Goal: Information Seeking & Learning: Learn about a topic

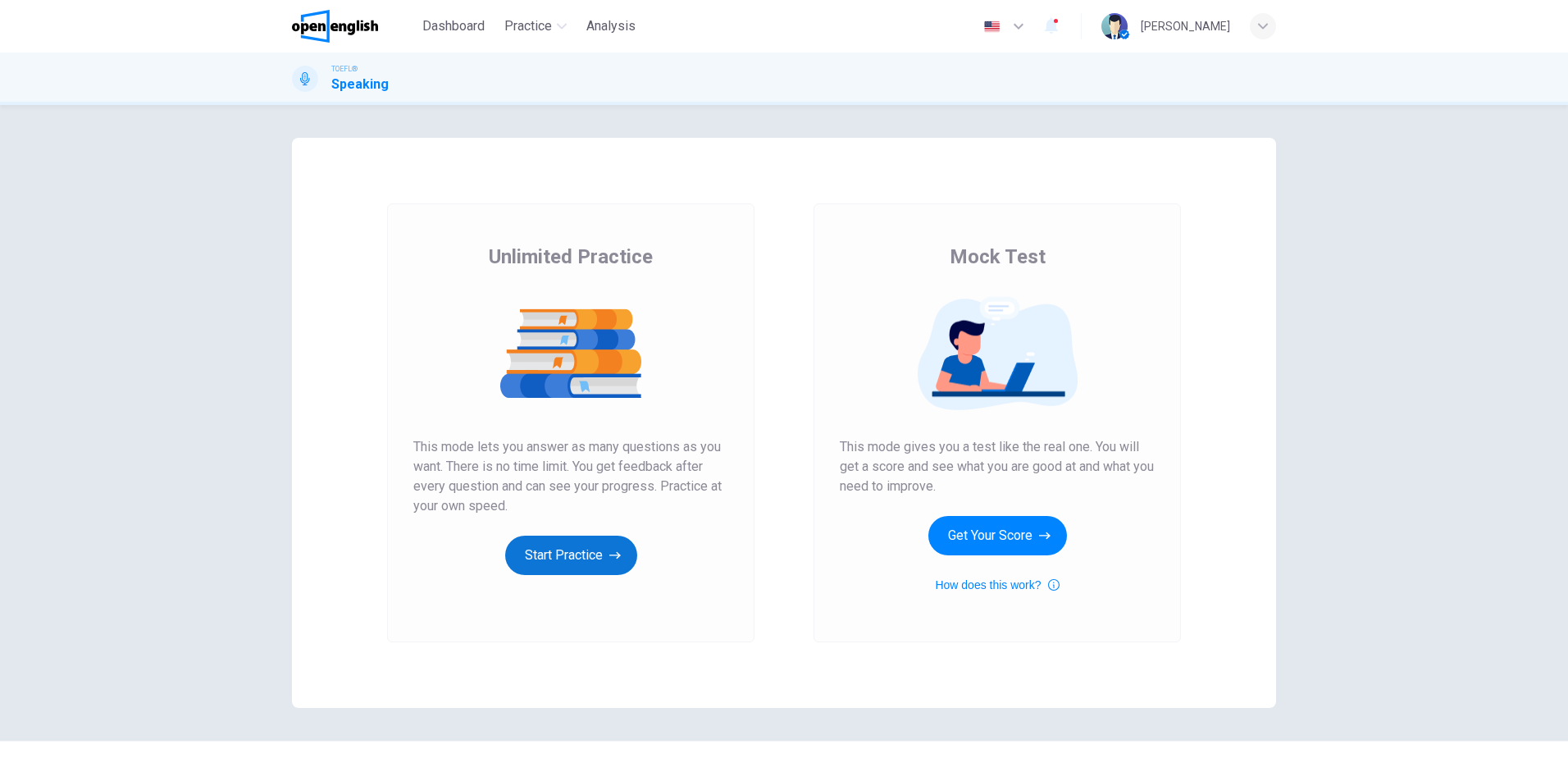
click at [550, 546] on button "Start Practice" at bounding box center [571, 555] width 132 height 40
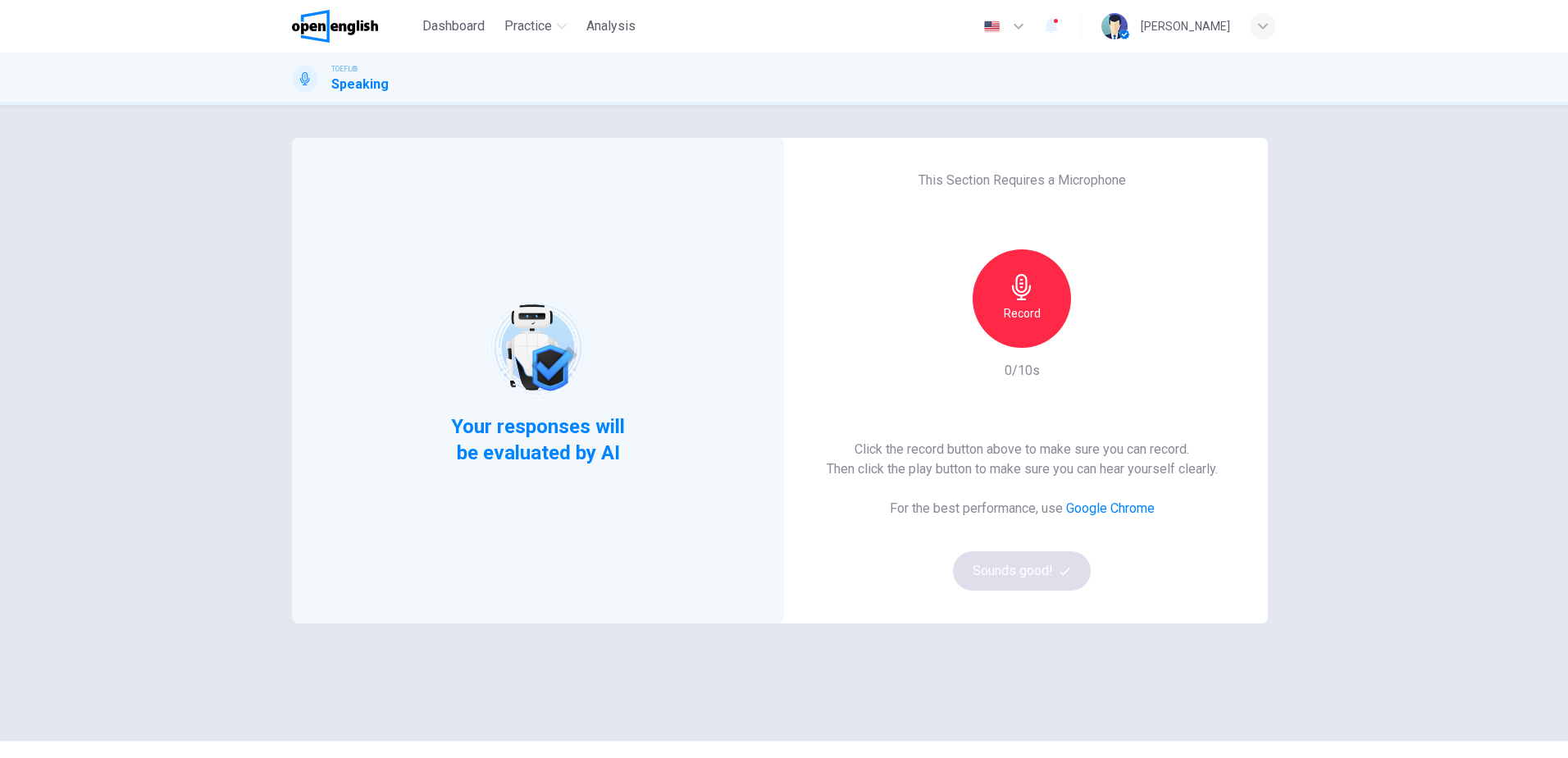
click at [1005, 308] on h6 "Record" at bounding box center [1022, 313] width 37 height 20
click at [993, 291] on div "Stop" at bounding box center [1021, 298] width 98 height 98
click at [1033, 578] on button "Sounds good!" at bounding box center [1022, 571] width 138 height 40
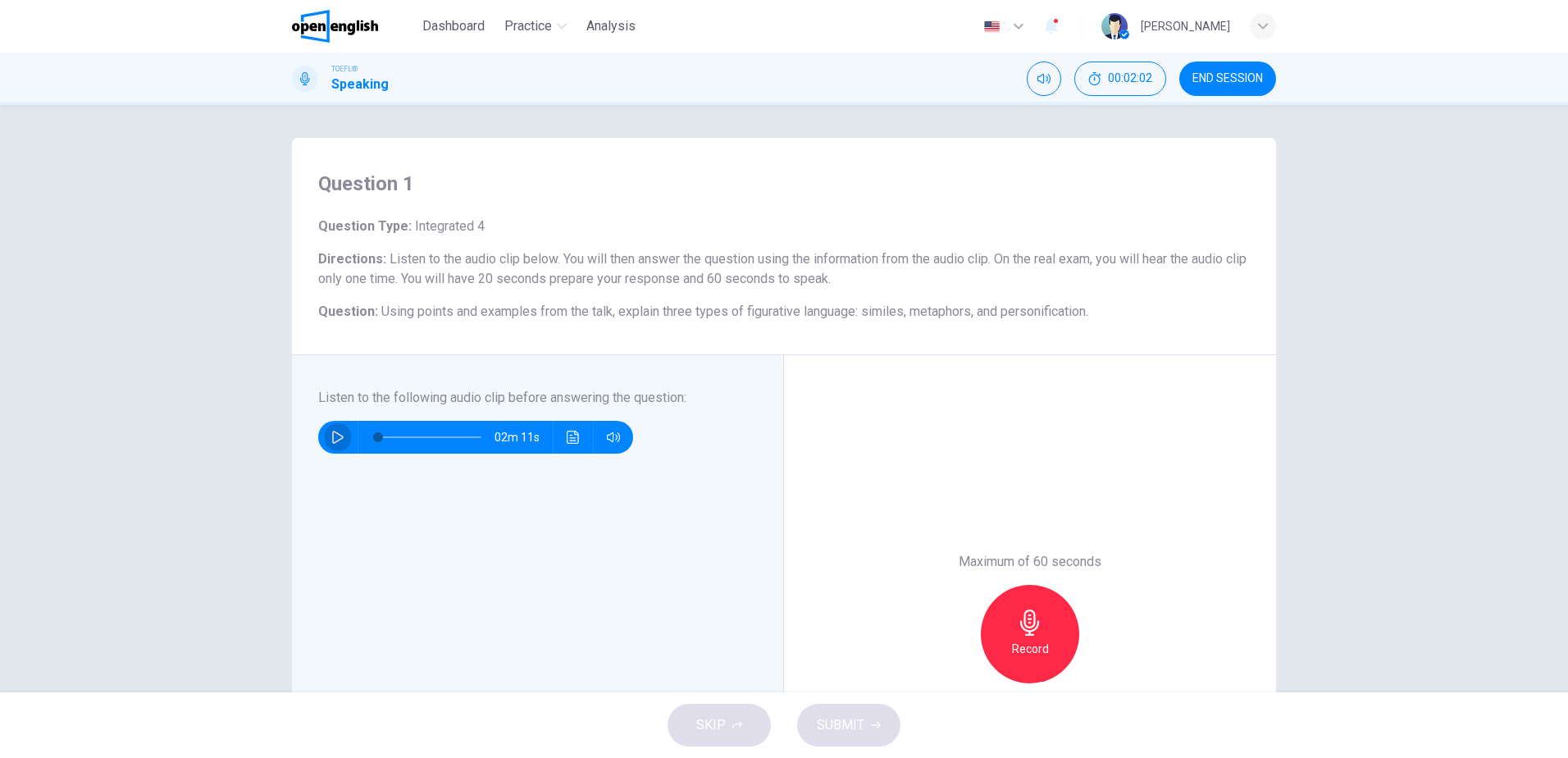
click at [326, 438] on button "button" at bounding box center [338, 437] width 26 height 33
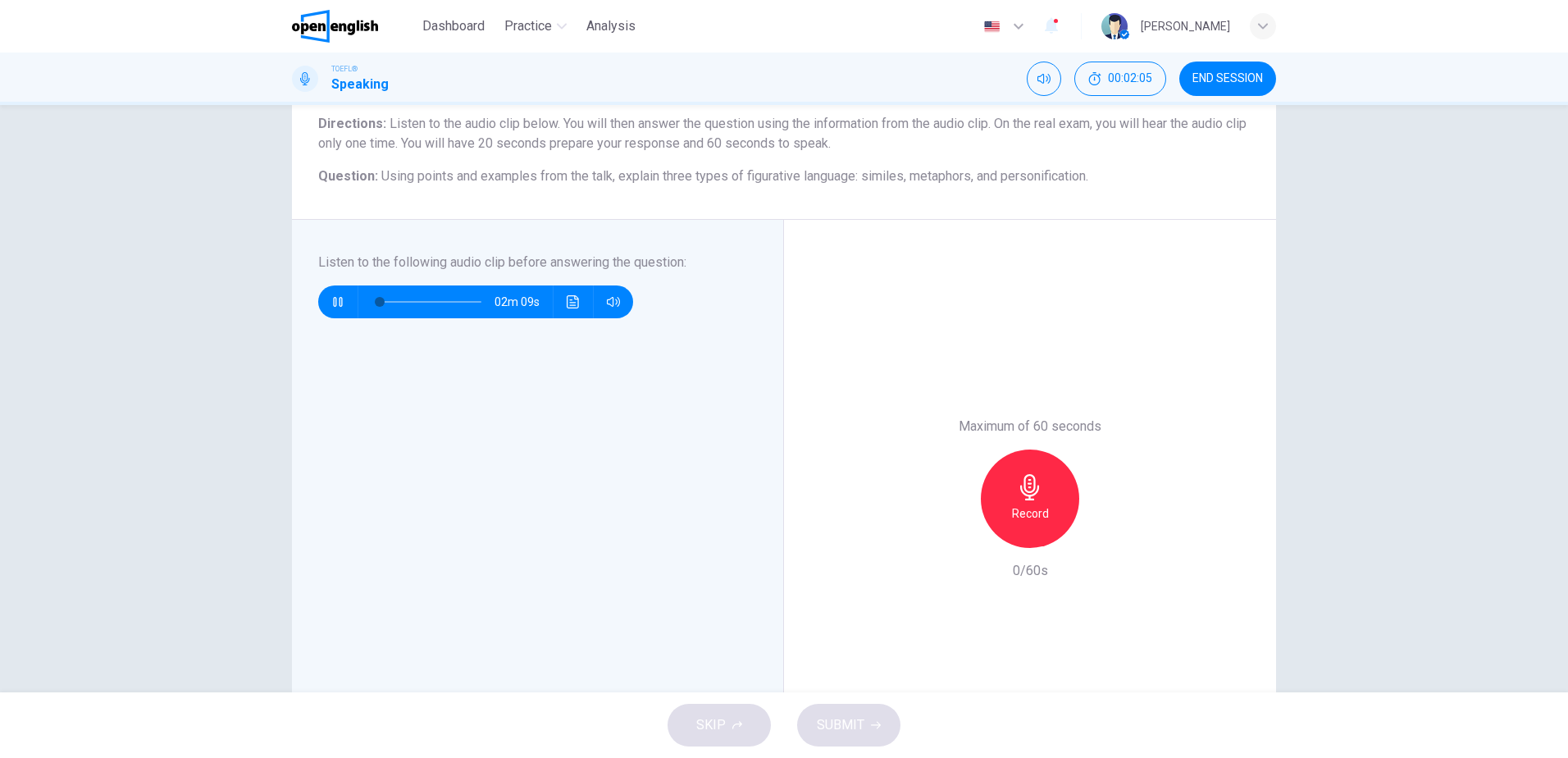
scroll to position [164, 0]
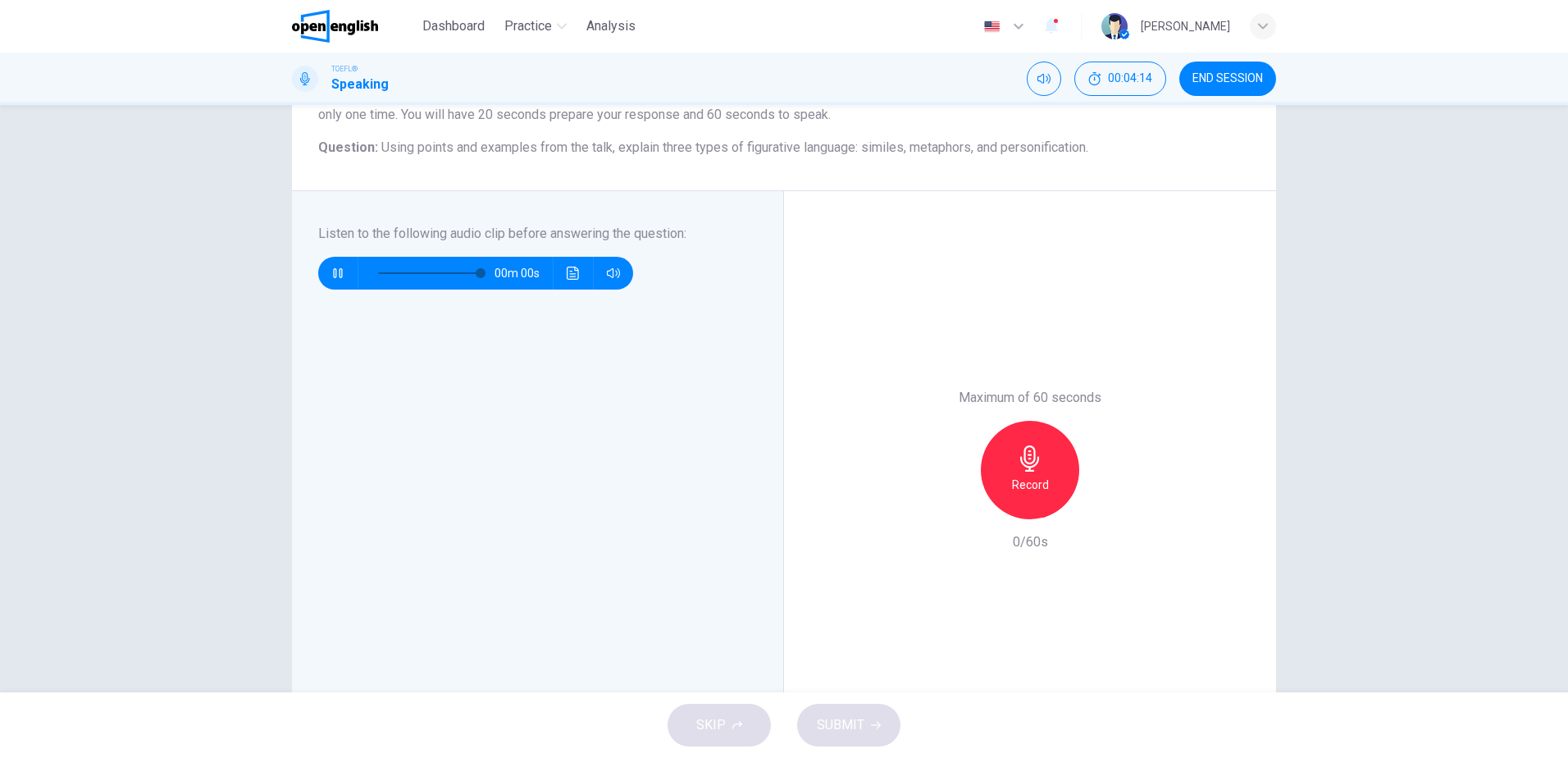
type input "*"
click at [1040, 499] on div "Record" at bounding box center [1030, 470] width 98 height 98
click at [835, 730] on span "SUBMIT" at bounding box center [840, 725] width 47 height 23
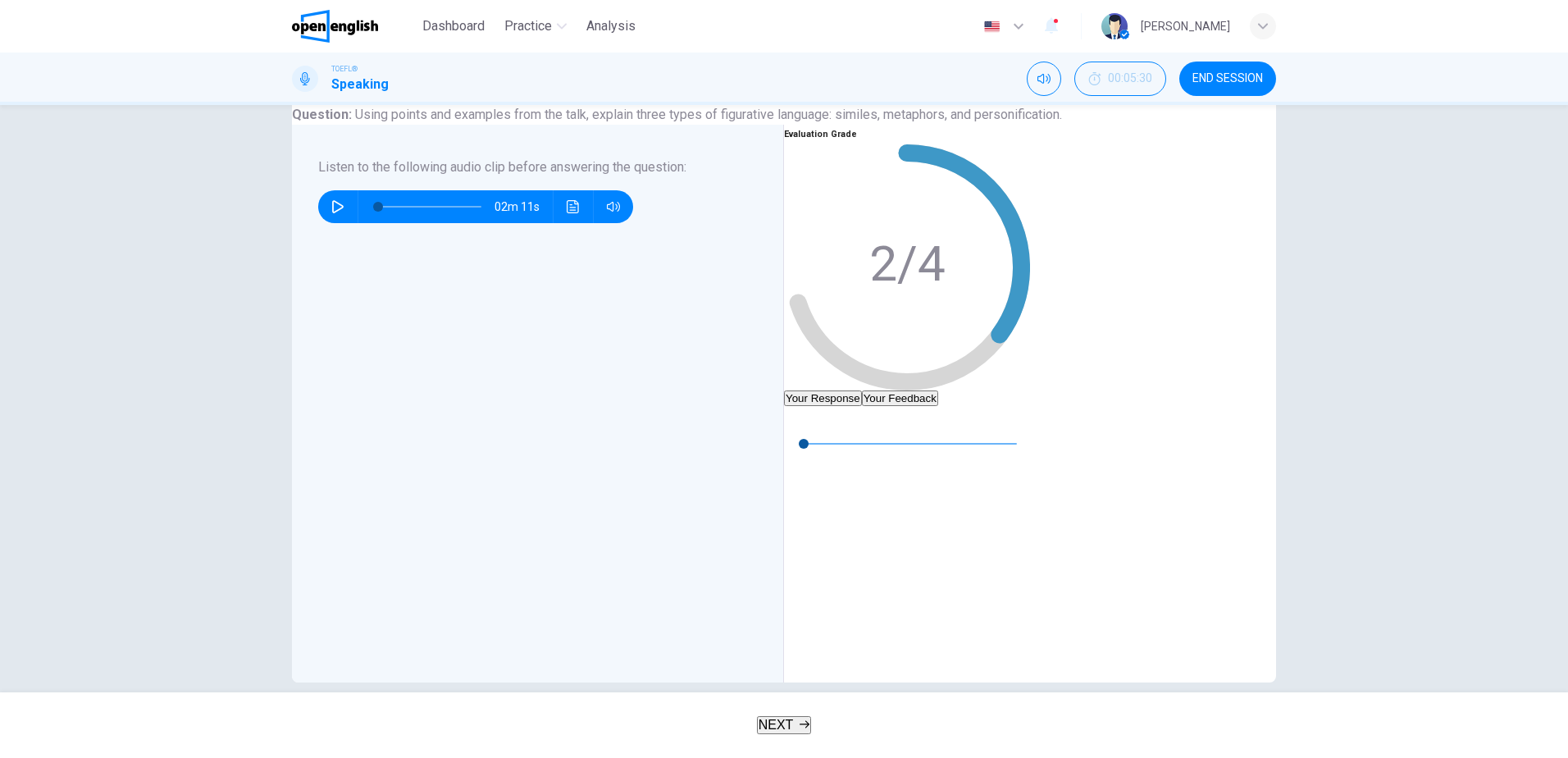
click at [803, 426] on icon "button" at bounding box center [796, 419] width 11 height 13
type input "*"
click at [938, 391] on button "Your Feedback" at bounding box center [900, 398] width 76 height 16
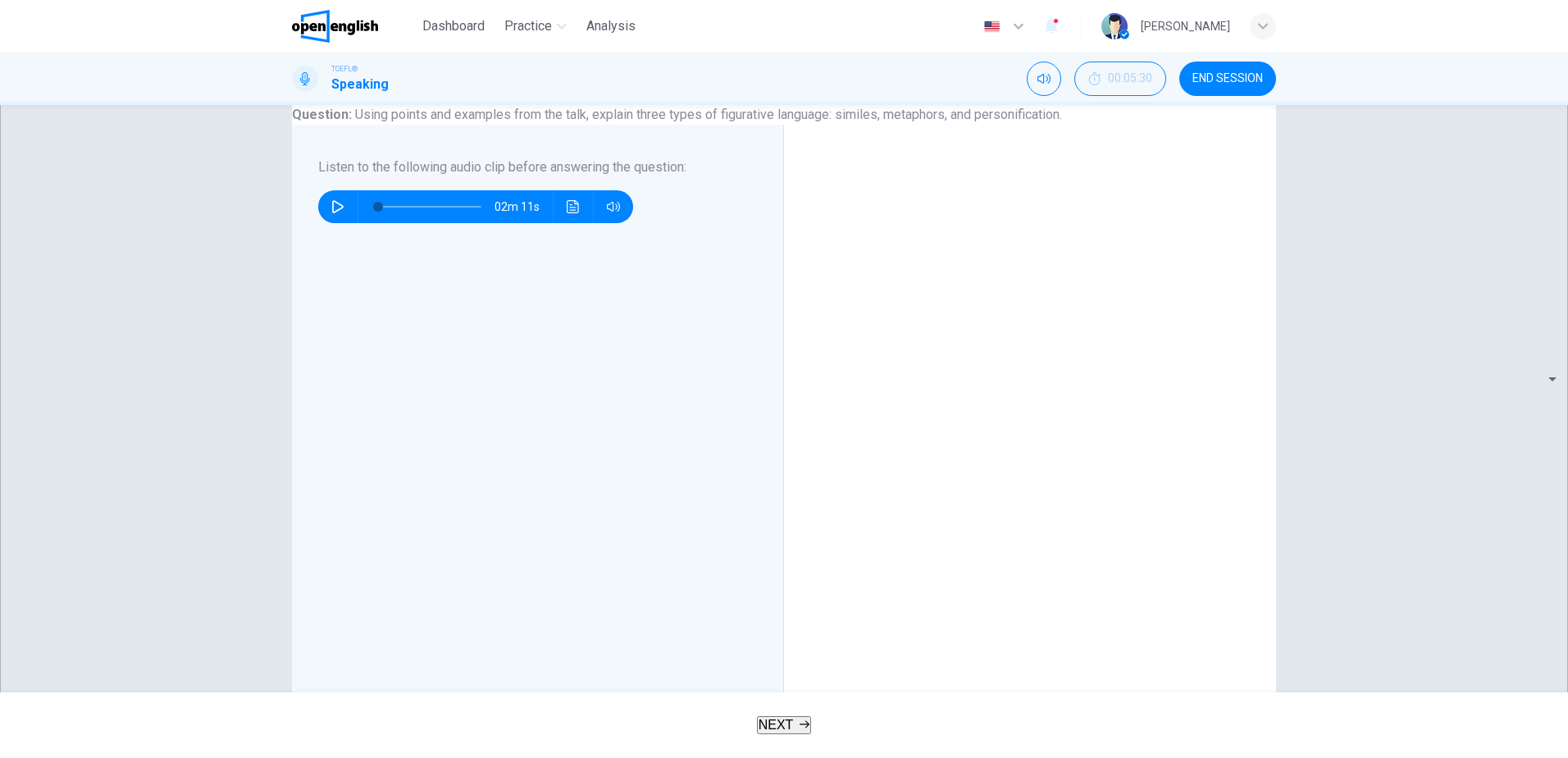
scroll to position [246, 0]
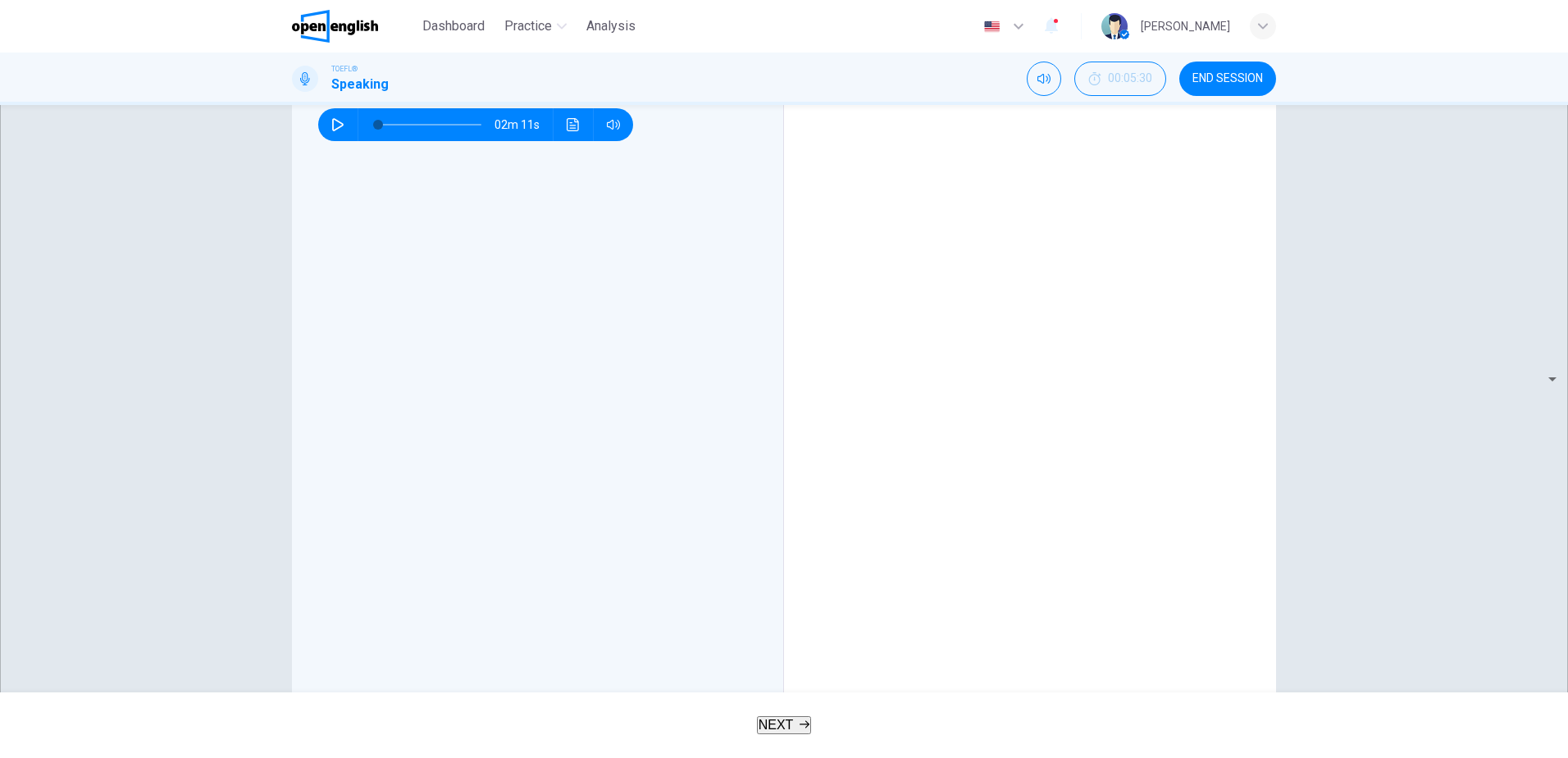
click at [777, 718] on span "NEXT" at bounding box center [776, 725] width 35 height 14
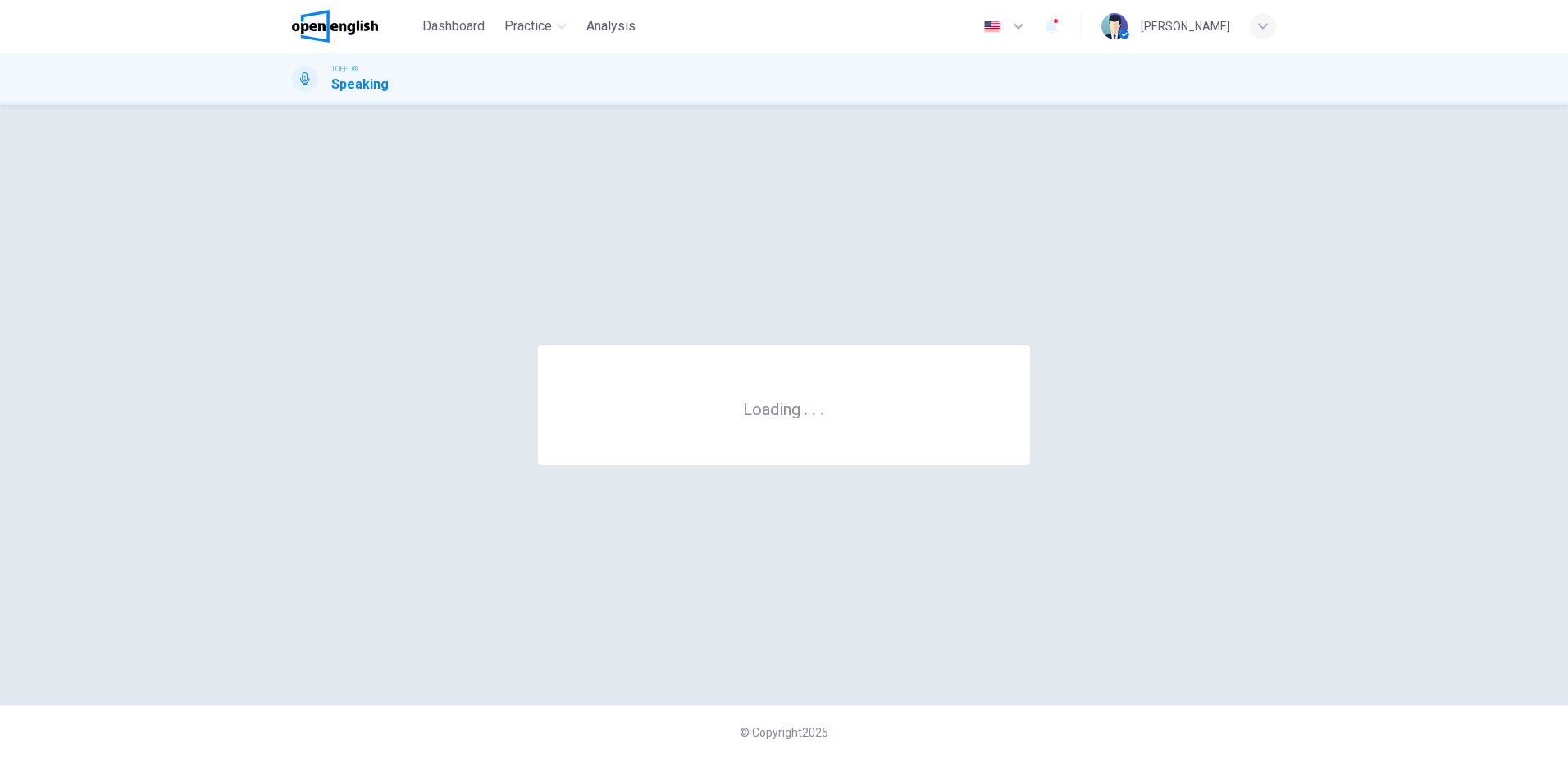
scroll to position [0, 0]
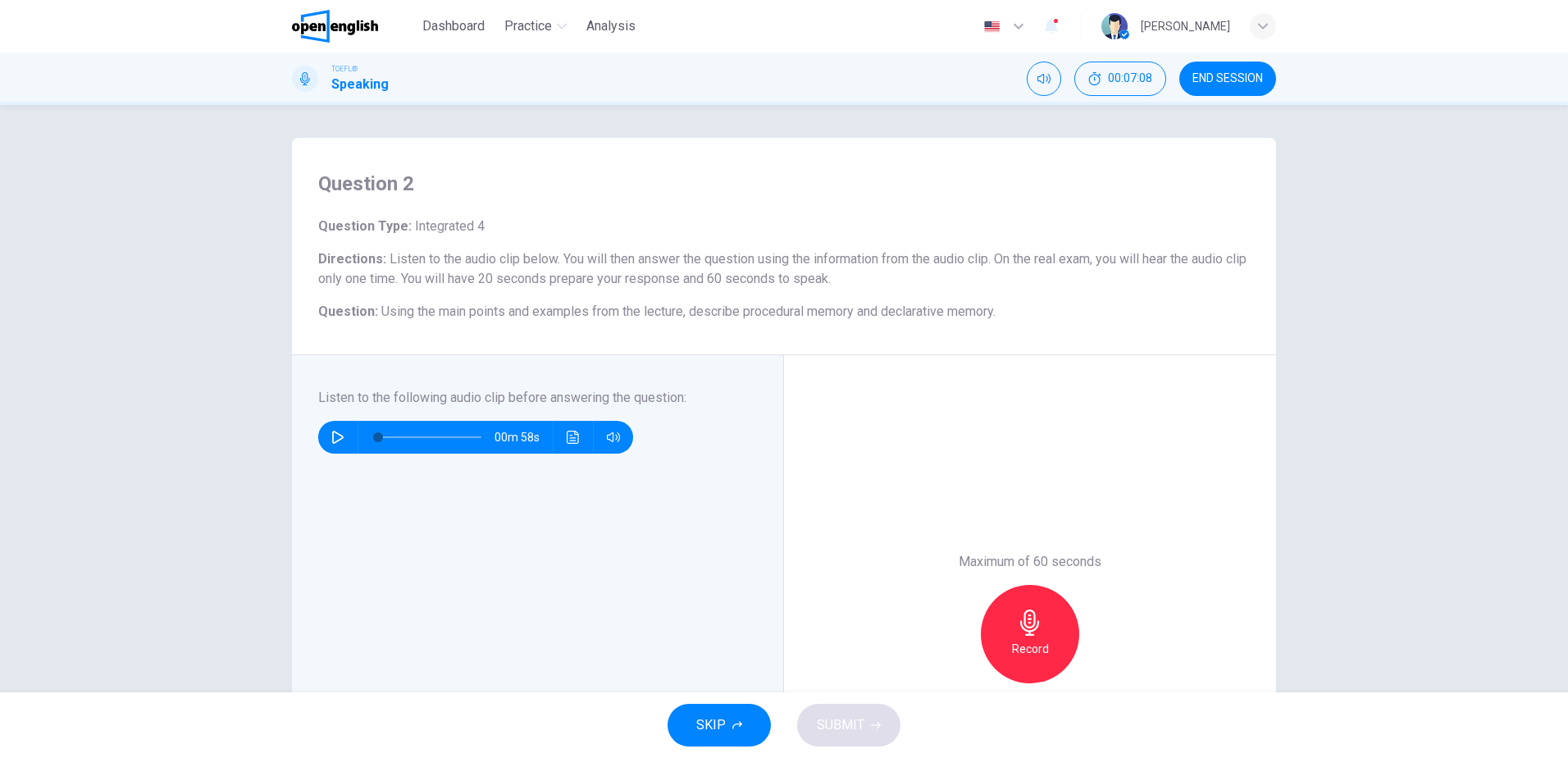
click at [333, 435] on icon "button" at bounding box center [337, 437] width 13 height 13
click at [331, 439] on icon "button" at bounding box center [337, 437] width 13 height 13
type input "*"
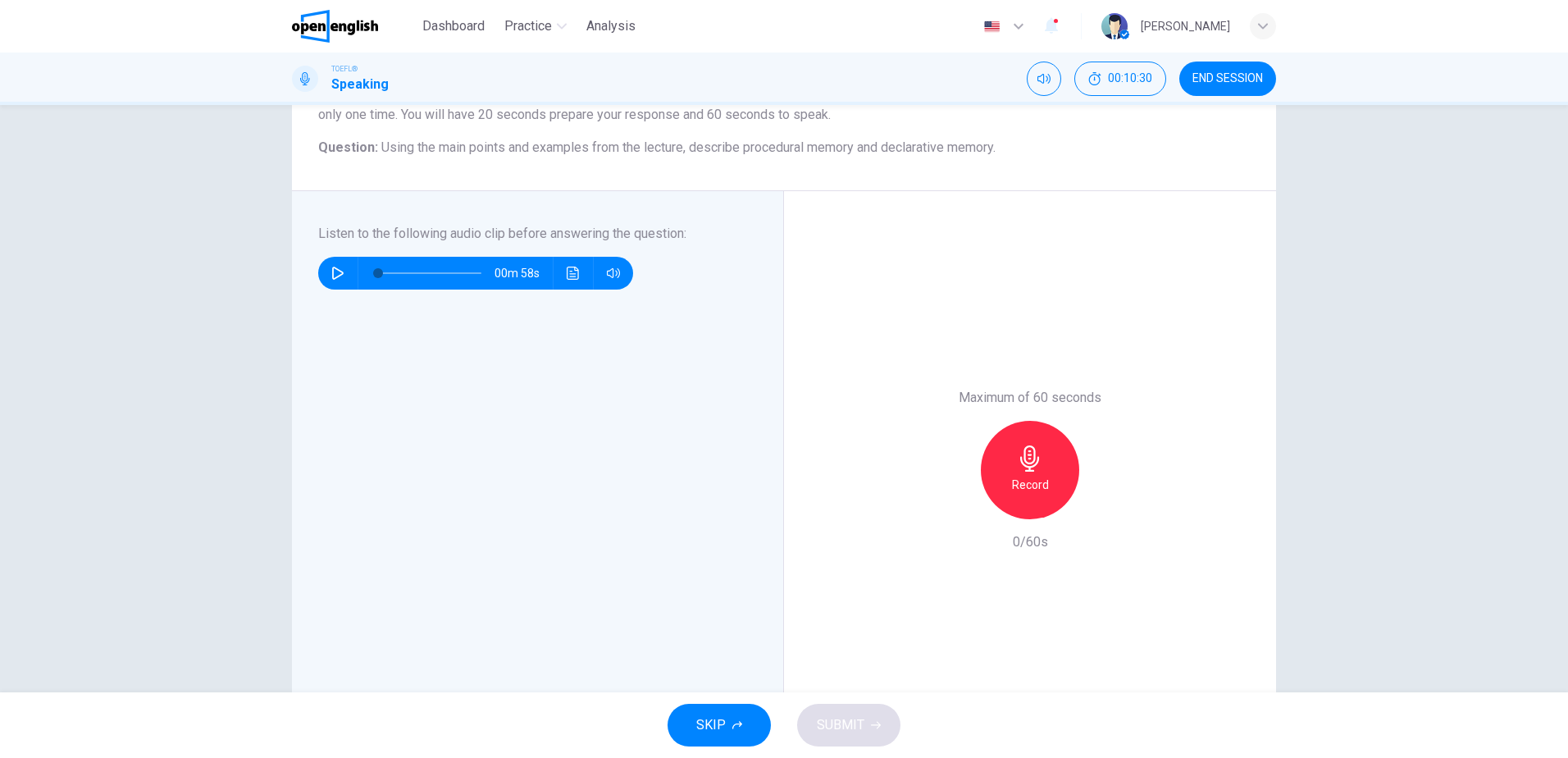
scroll to position [82, 0]
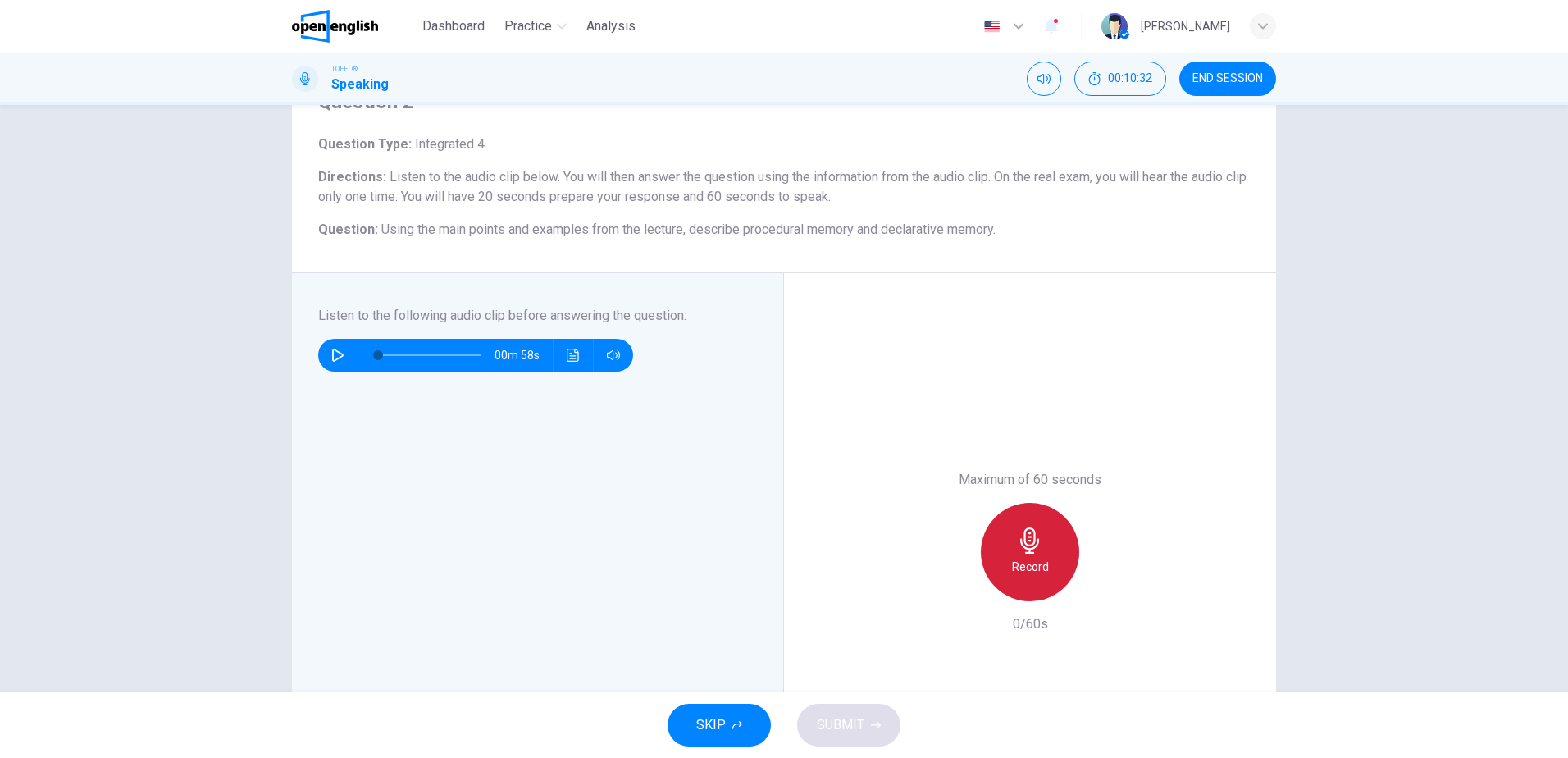
click at [1047, 548] on div "Record" at bounding box center [1030, 552] width 98 height 98
click at [820, 724] on span "SUBMIT" at bounding box center [840, 725] width 47 height 23
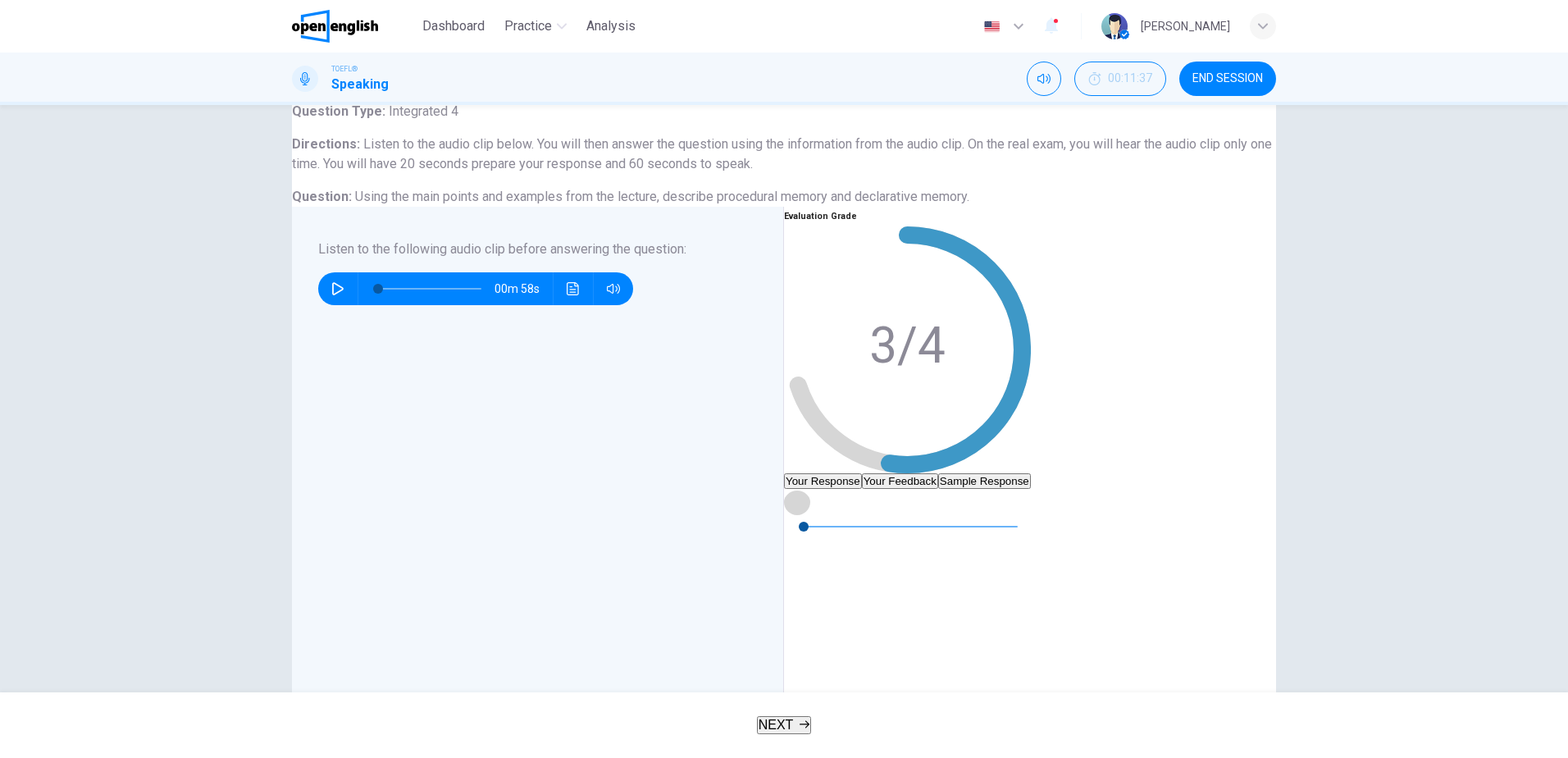
click at [803, 509] on icon "button" at bounding box center [796, 502] width 11 height 13
type input "*"
click at [938, 473] on button "Your Feedback" at bounding box center [900, 481] width 76 height 16
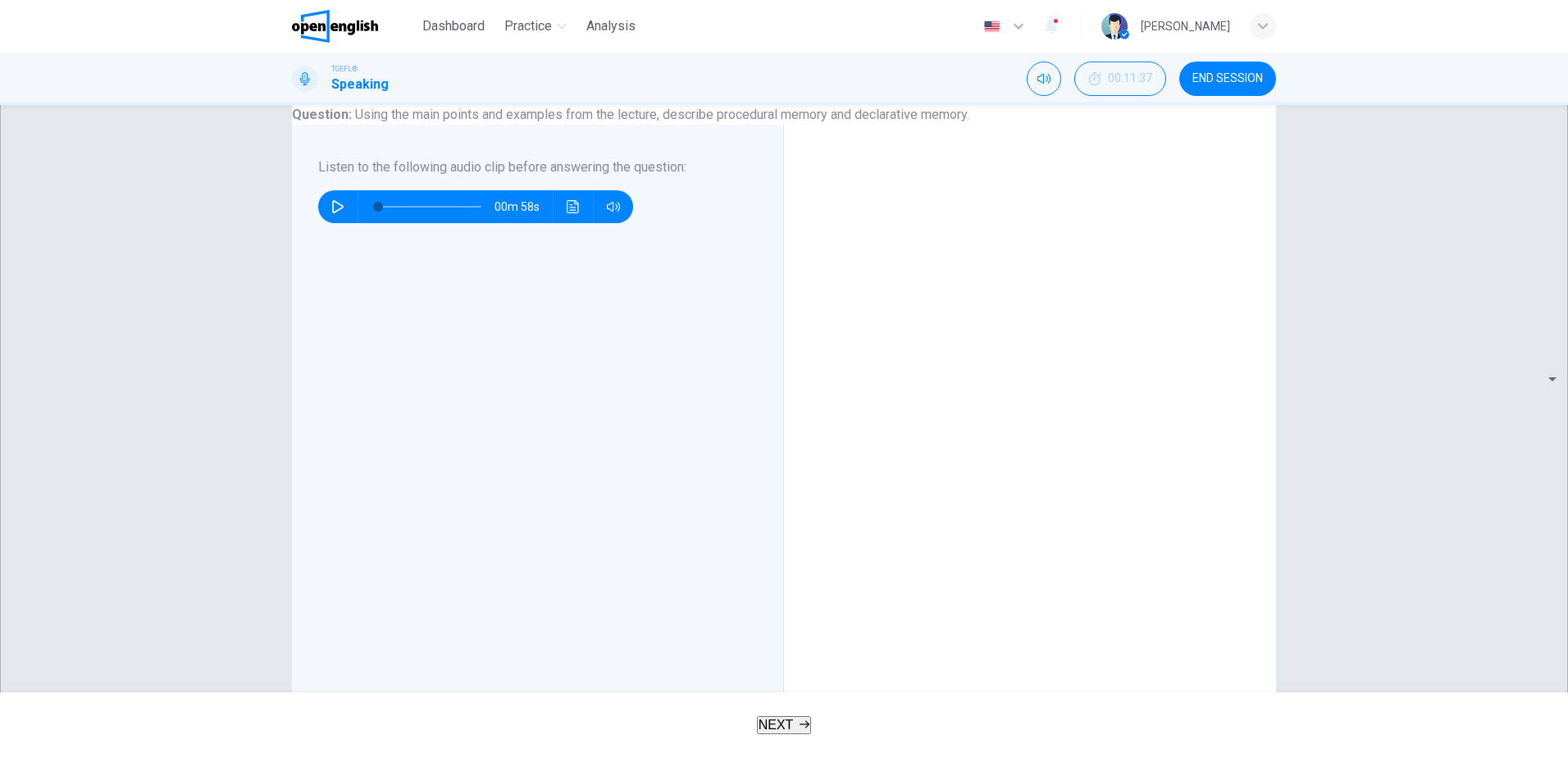
scroll to position [246, 0]
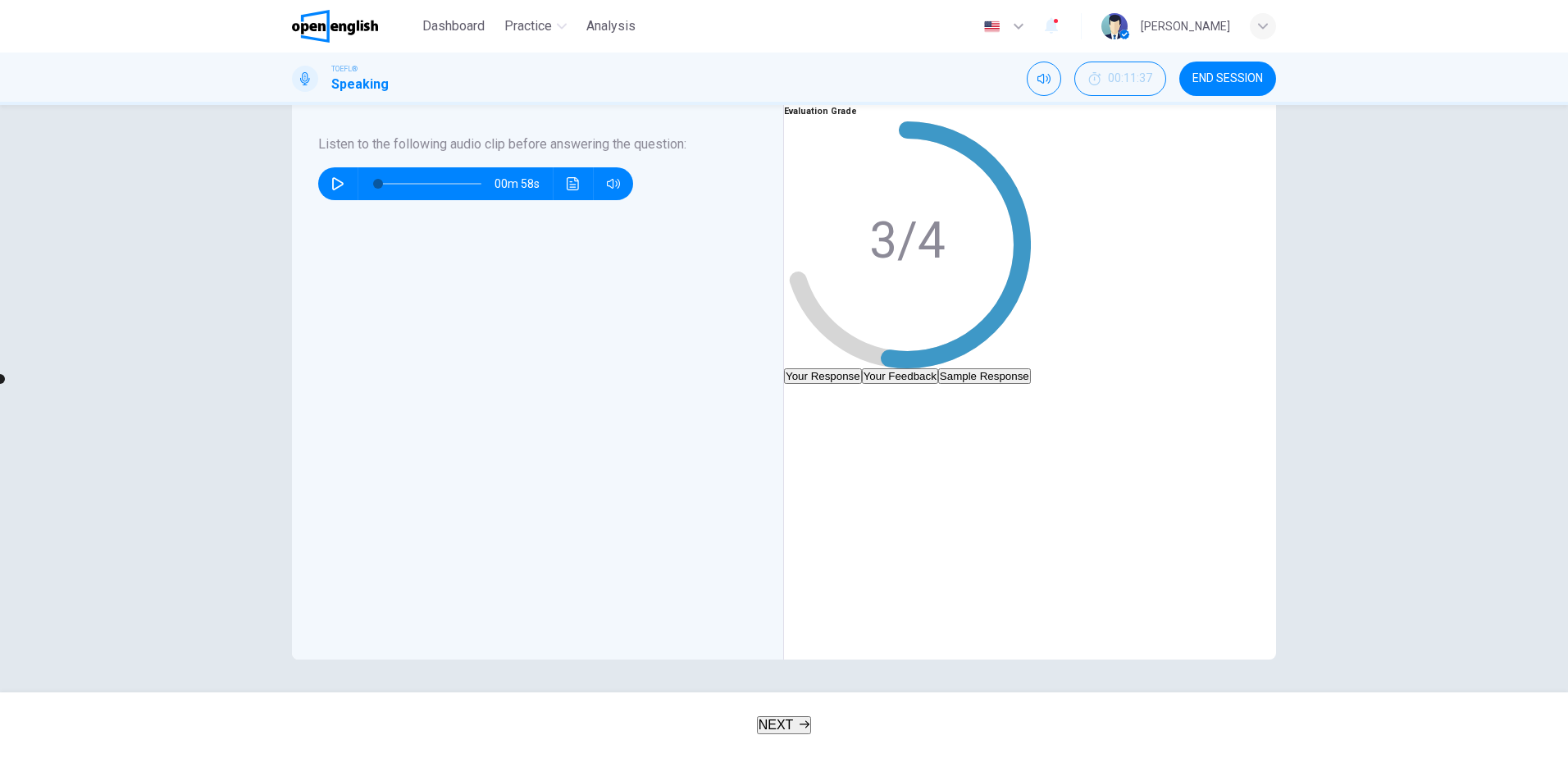
click at [803, 391] on icon "button" at bounding box center [796, 397] width 13 height 13
type input "*"
click at [769, 732] on span "NEXT" at bounding box center [776, 725] width 35 height 14
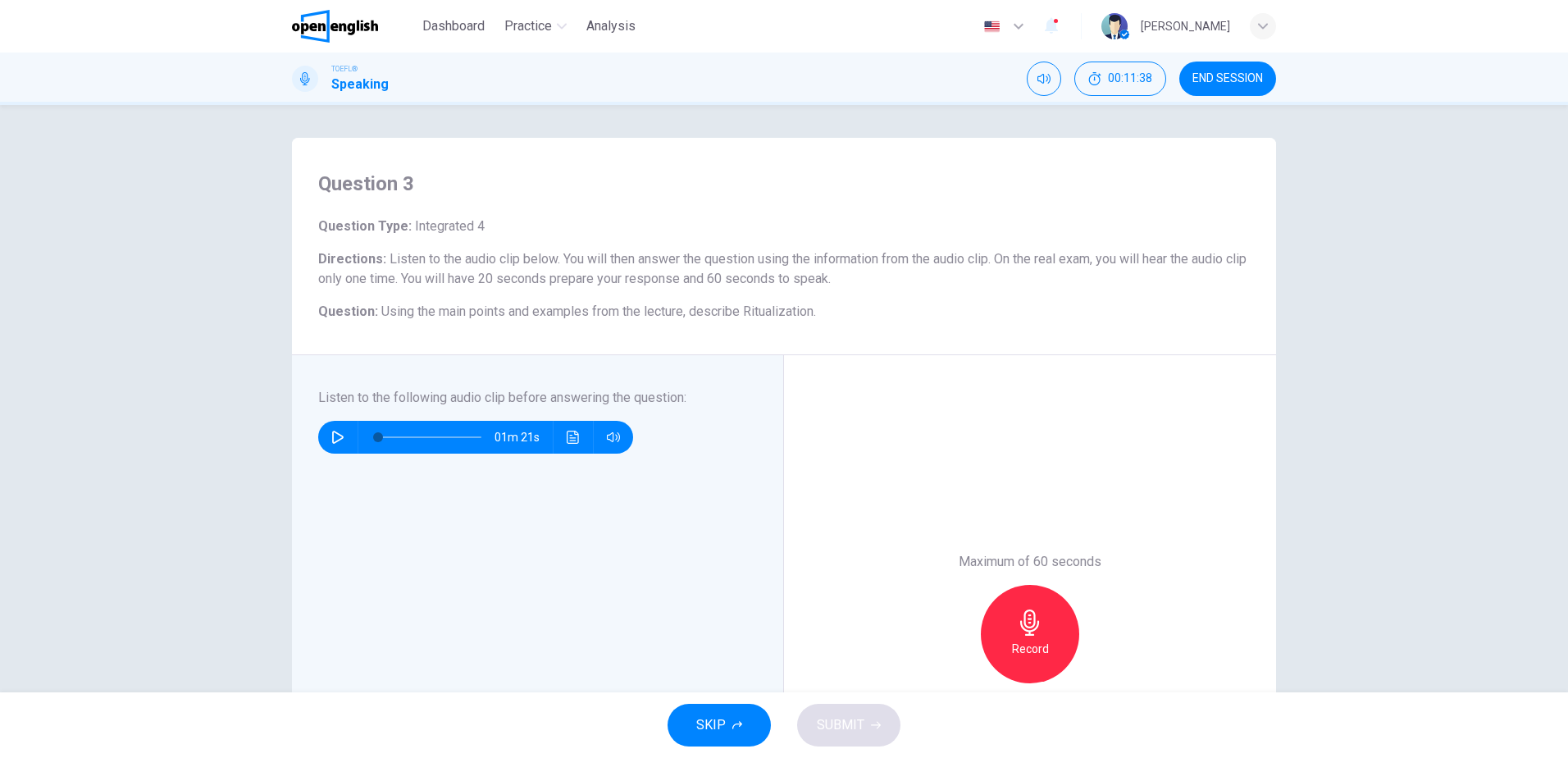
scroll to position [82, 0]
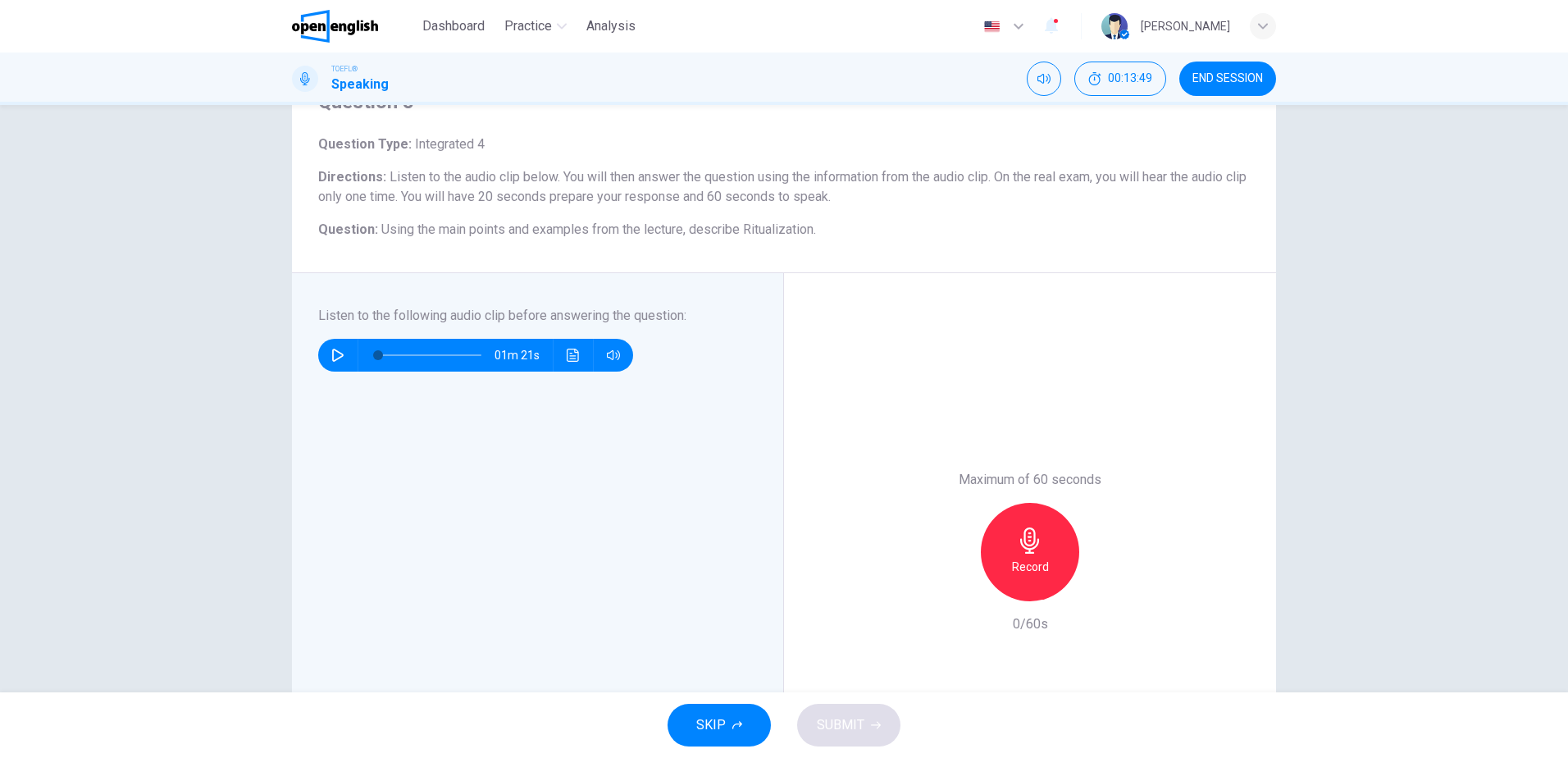
click at [326, 356] on button "button" at bounding box center [338, 355] width 26 height 33
click at [332, 353] on icon "button" at bounding box center [337, 354] width 11 height 13
type input "*"
click at [1021, 553] on icon "button" at bounding box center [1030, 541] width 26 height 26
click at [837, 727] on span "SUBMIT" at bounding box center [840, 725] width 47 height 23
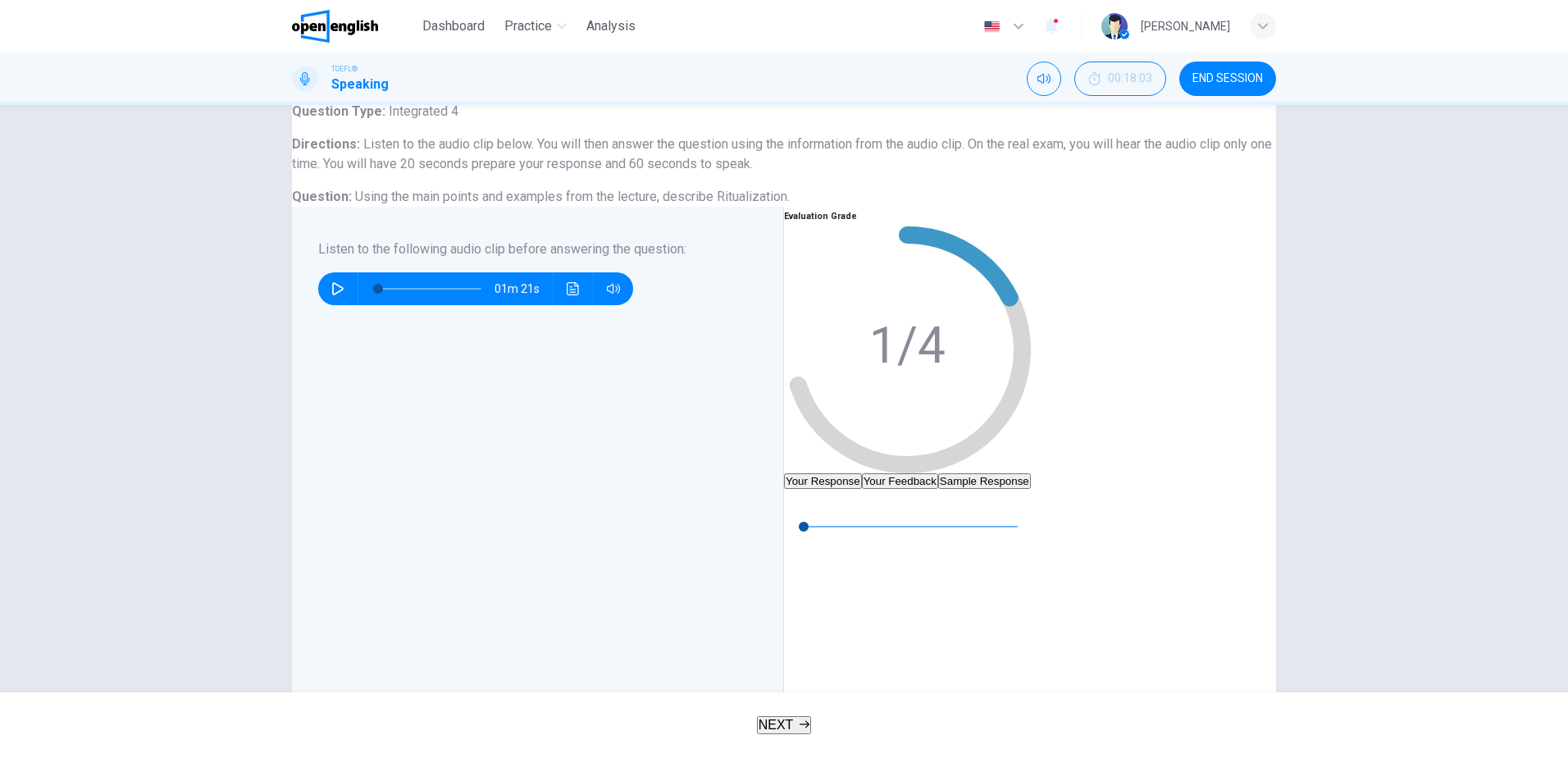
click at [803, 509] on icon "button" at bounding box center [796, 502] width 13 height 13
type input "*"
click at [938, 473] on button "Your Feedback" at bounding box center [900, 481] width 76 height 16
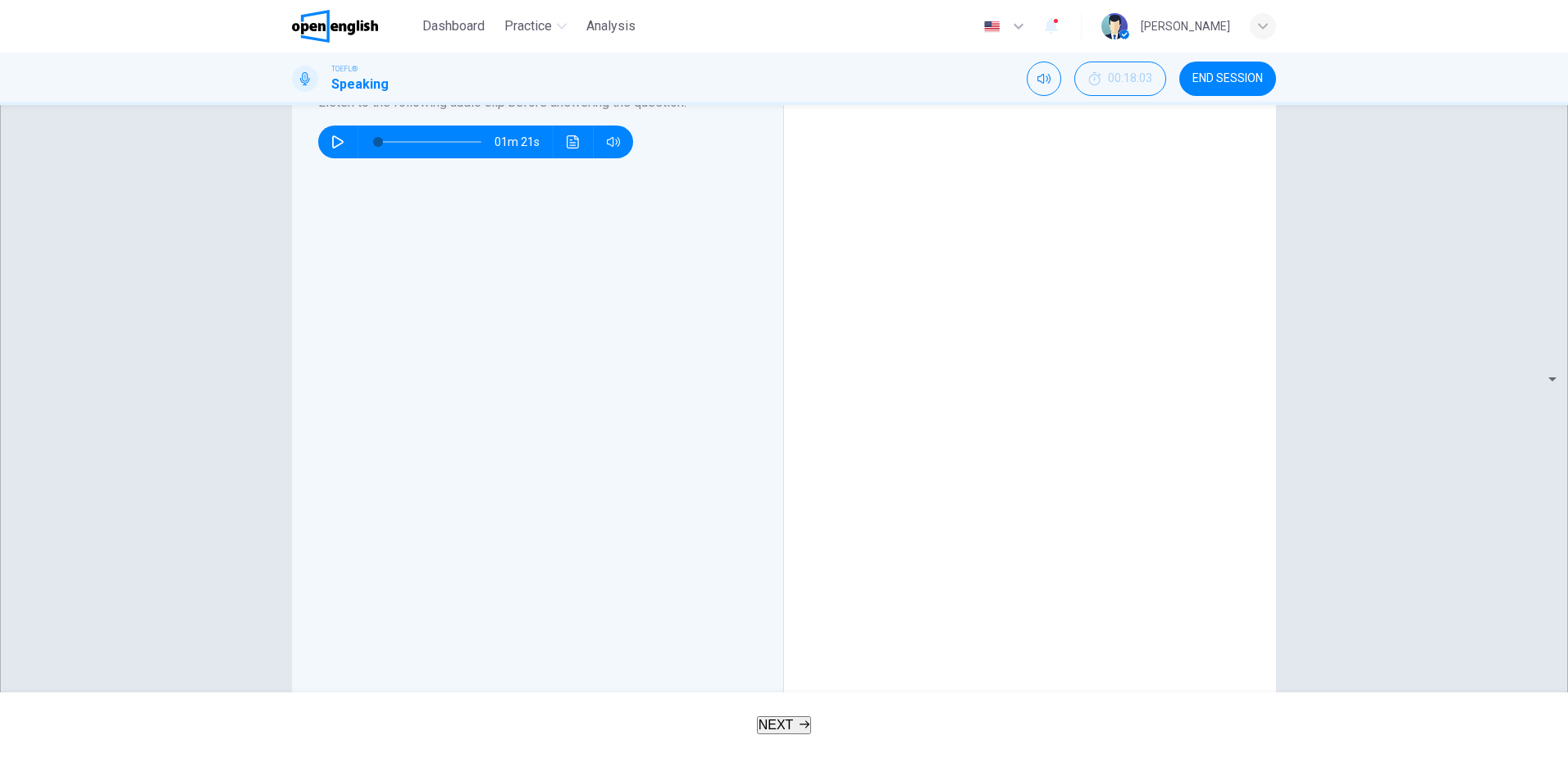
scroll to position [246, 0]
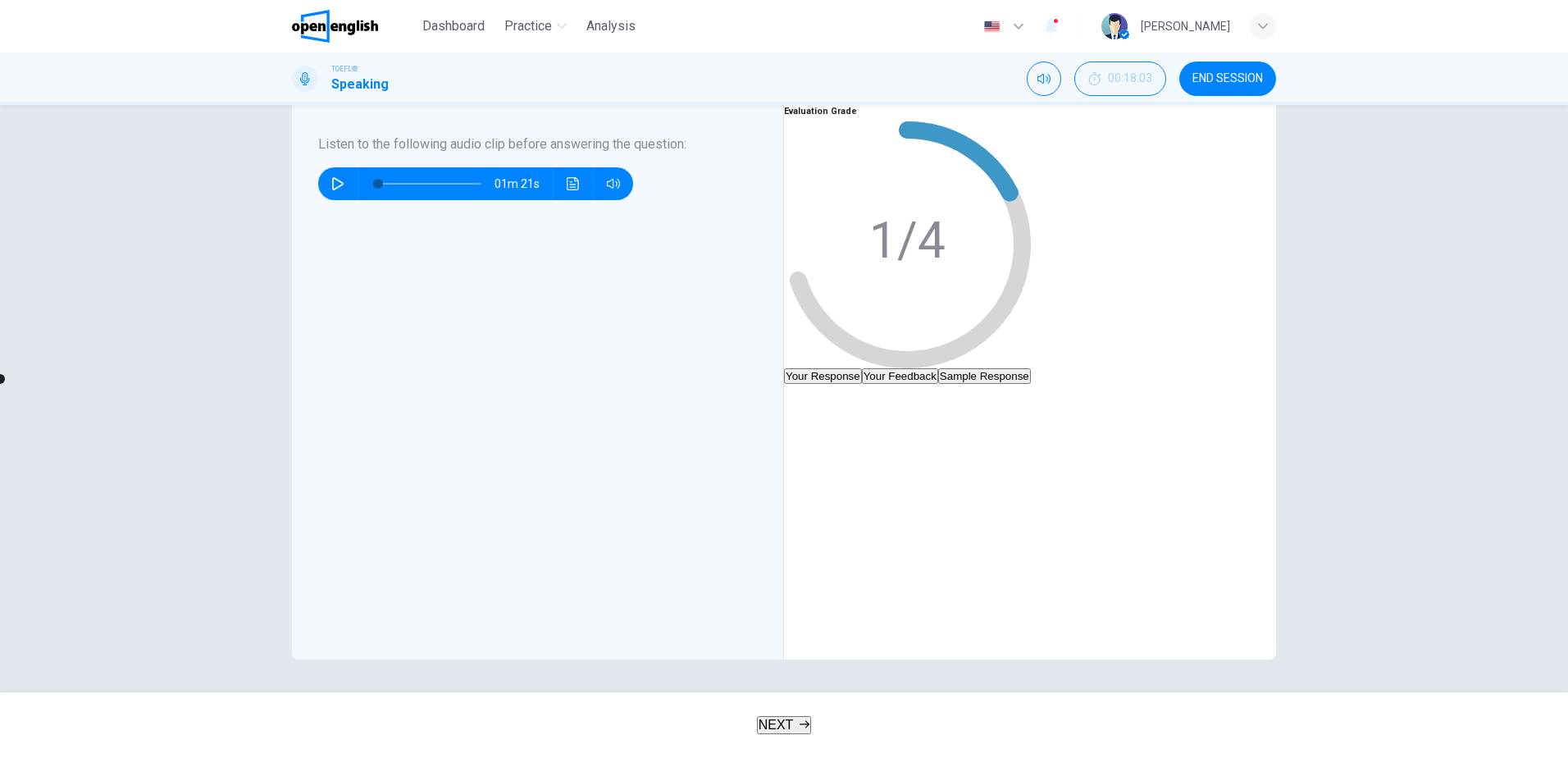
click at [803, 391] on icon "button" at bounding box center [796, 397] width 13 height 13
type input "*"
click at [778, 723] on span "NEXT" at bounding box center [776, 725] width 35 height 14
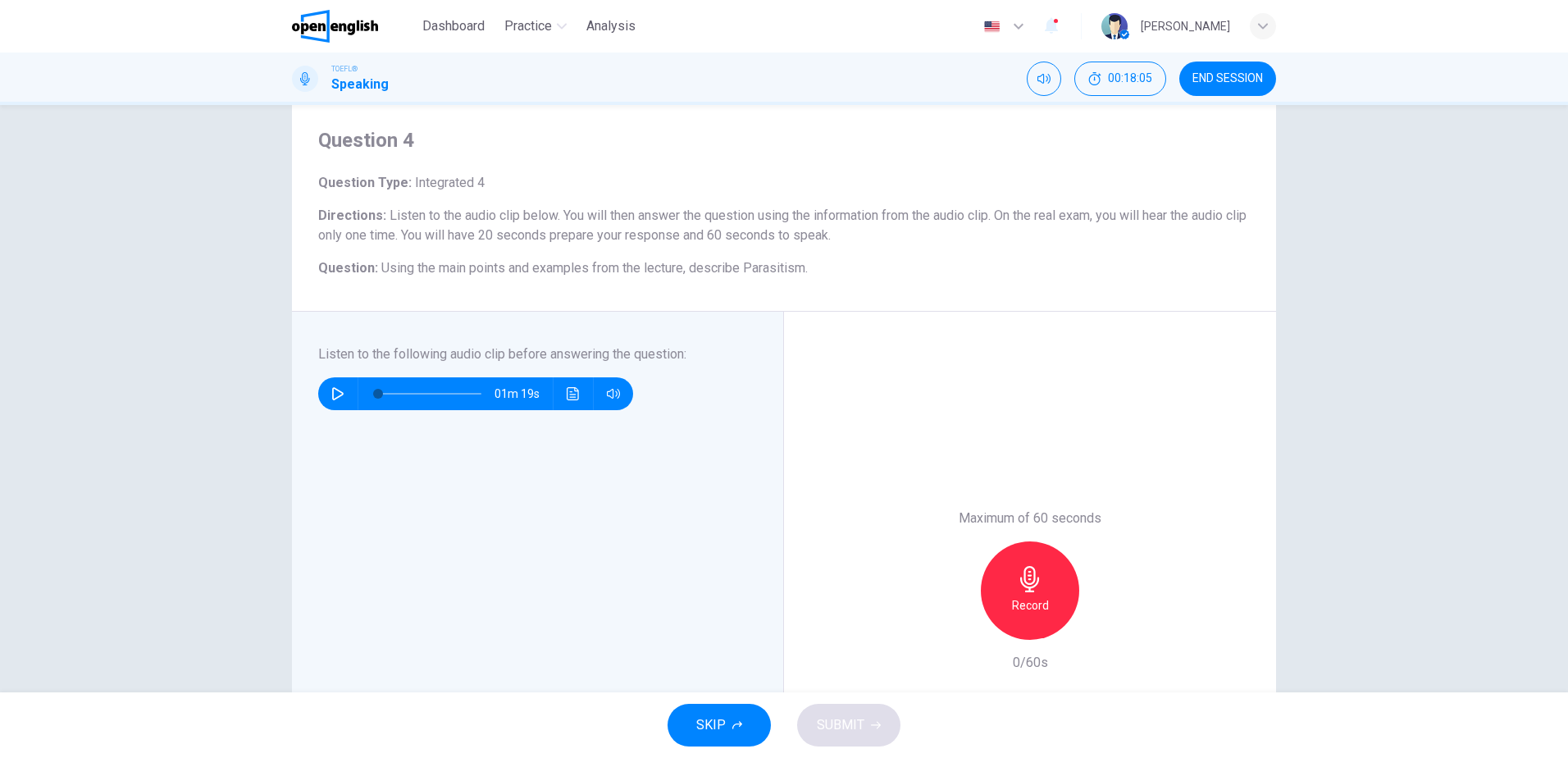
scroll to position [82, 0]
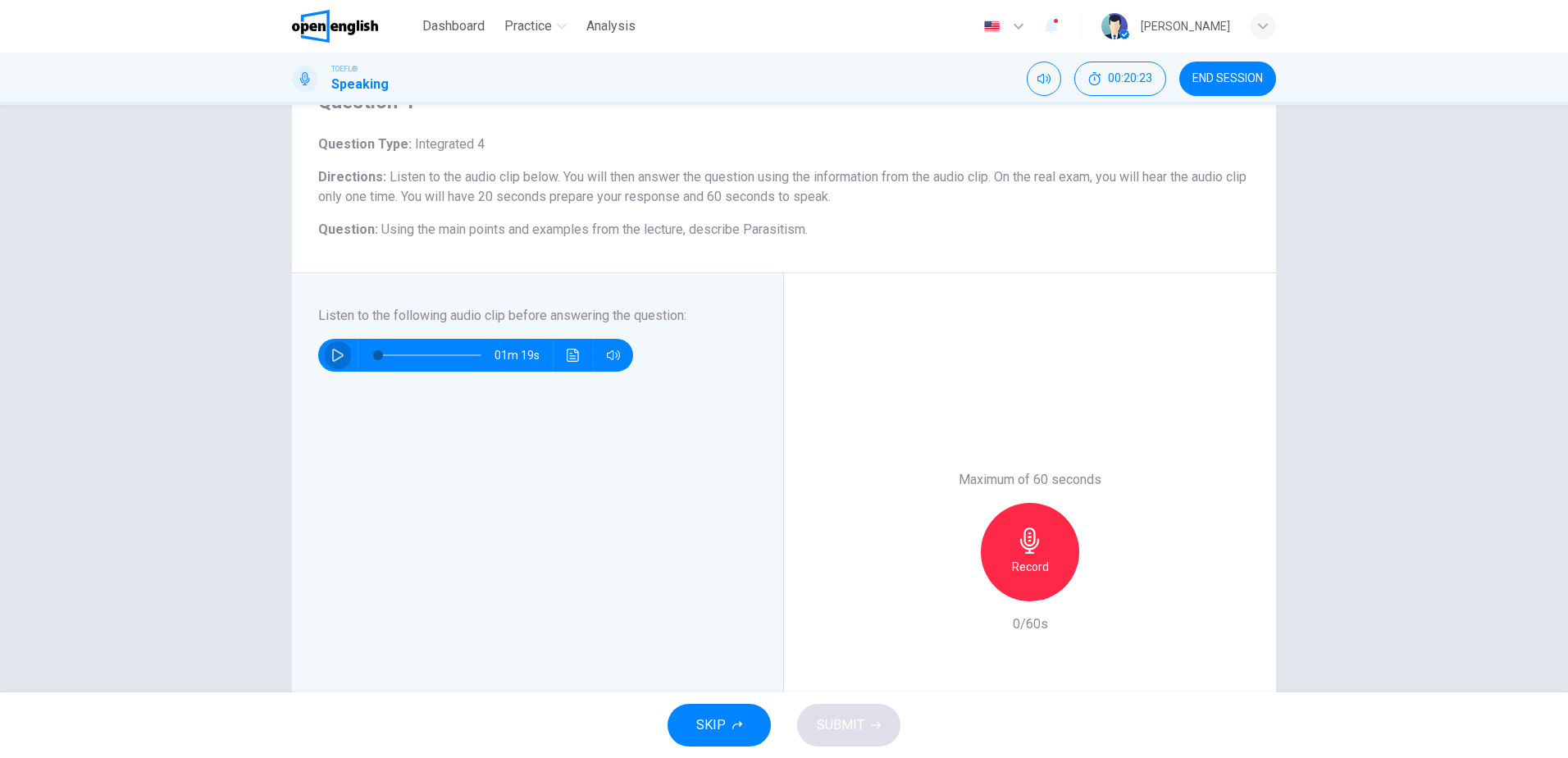
click at [331, 354] on icon "button" at bounding box center [337, 354] width 13 height 13
type input "*"
click at [1023, 548] on icon "button" at bounding box center [1030, 541] width 26 height 26
click at [835, 720] on span "SUBMIT" at bounding box center [840, 725] width 47 height 23
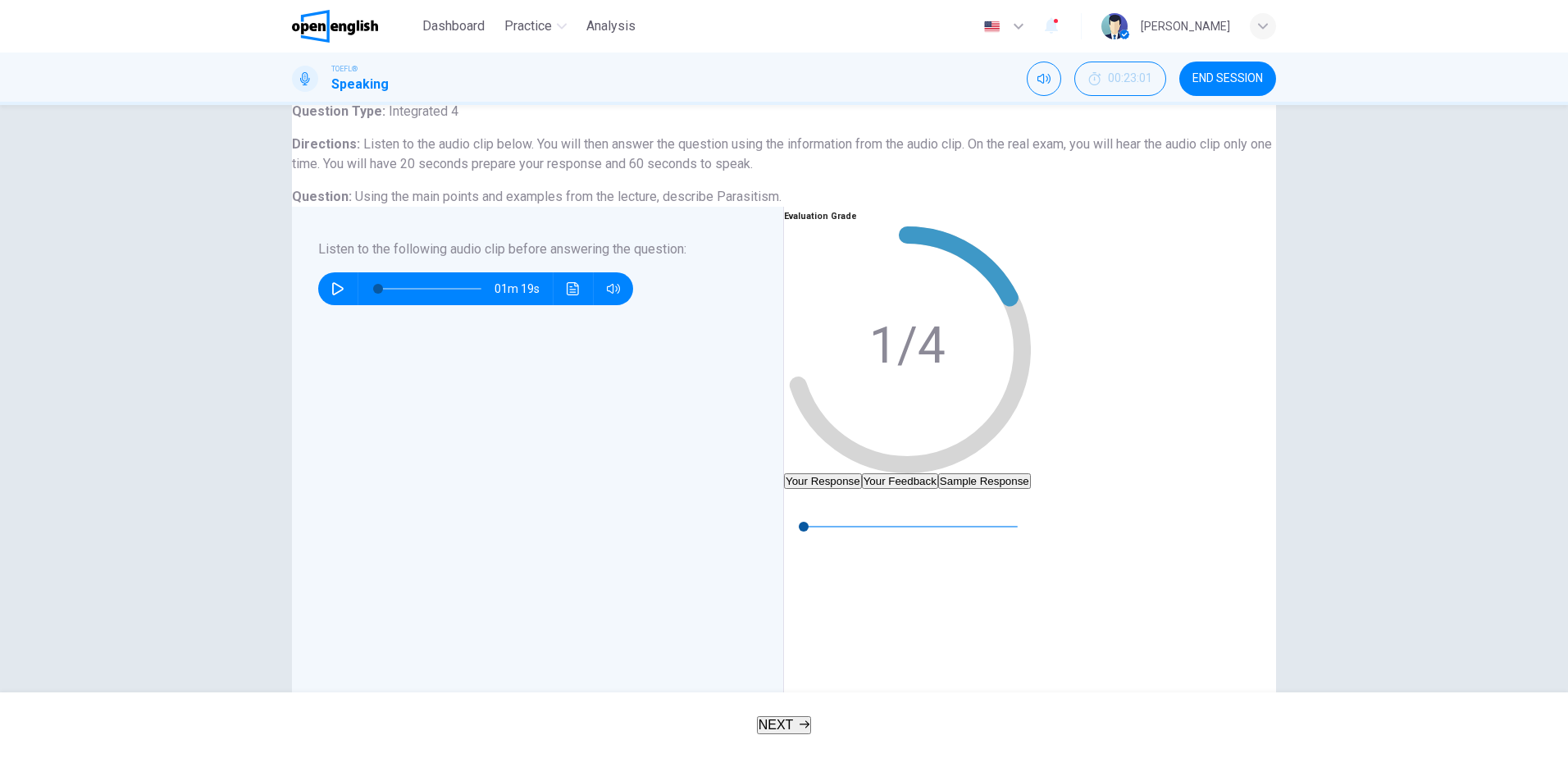
click at [810, 516] on button "button" at bounding box center [797, 502] width 26 height 26
type input "*"
click at [938, 473] on button "Your Feedback" at bounding box center [900, 481] width 76 height 16
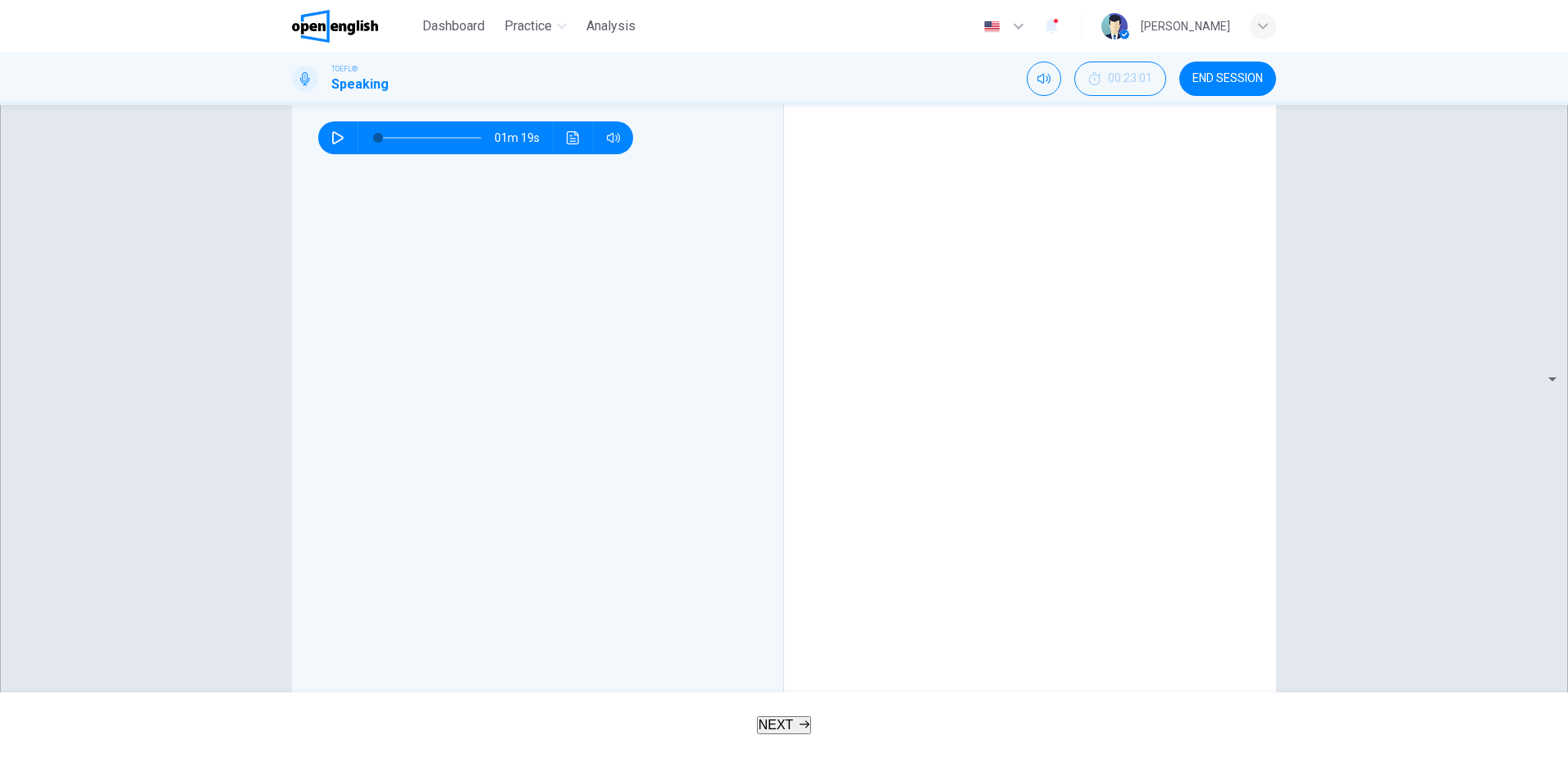
scroll to position [246, 0]
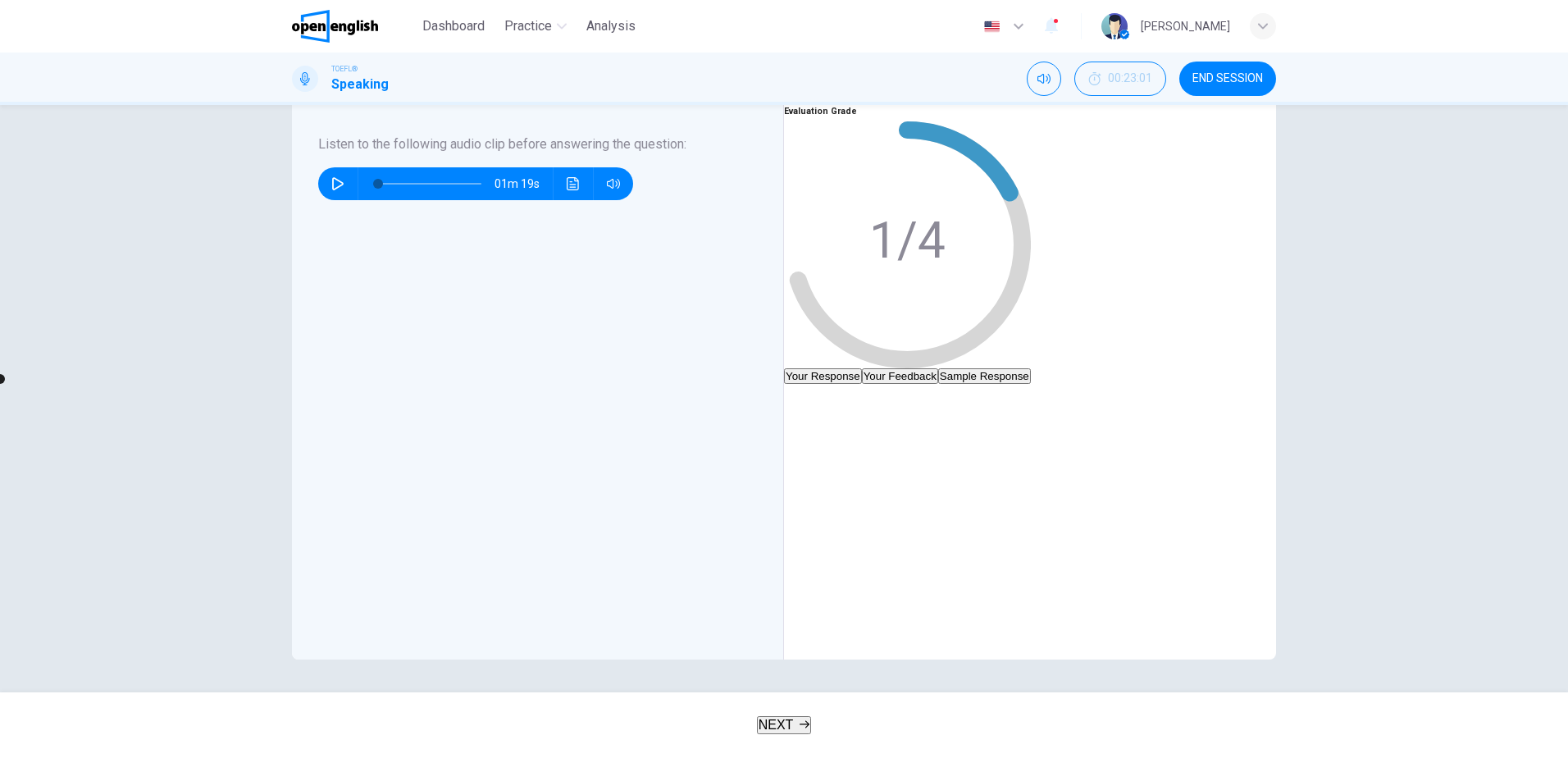
click at [803, 391] on icon "button" at bounding box center [796, 397] width 13 height 13
type input "*"
click at [789, 725] on span "NEXT" at bounding box center [776, 725] width 35 height 14
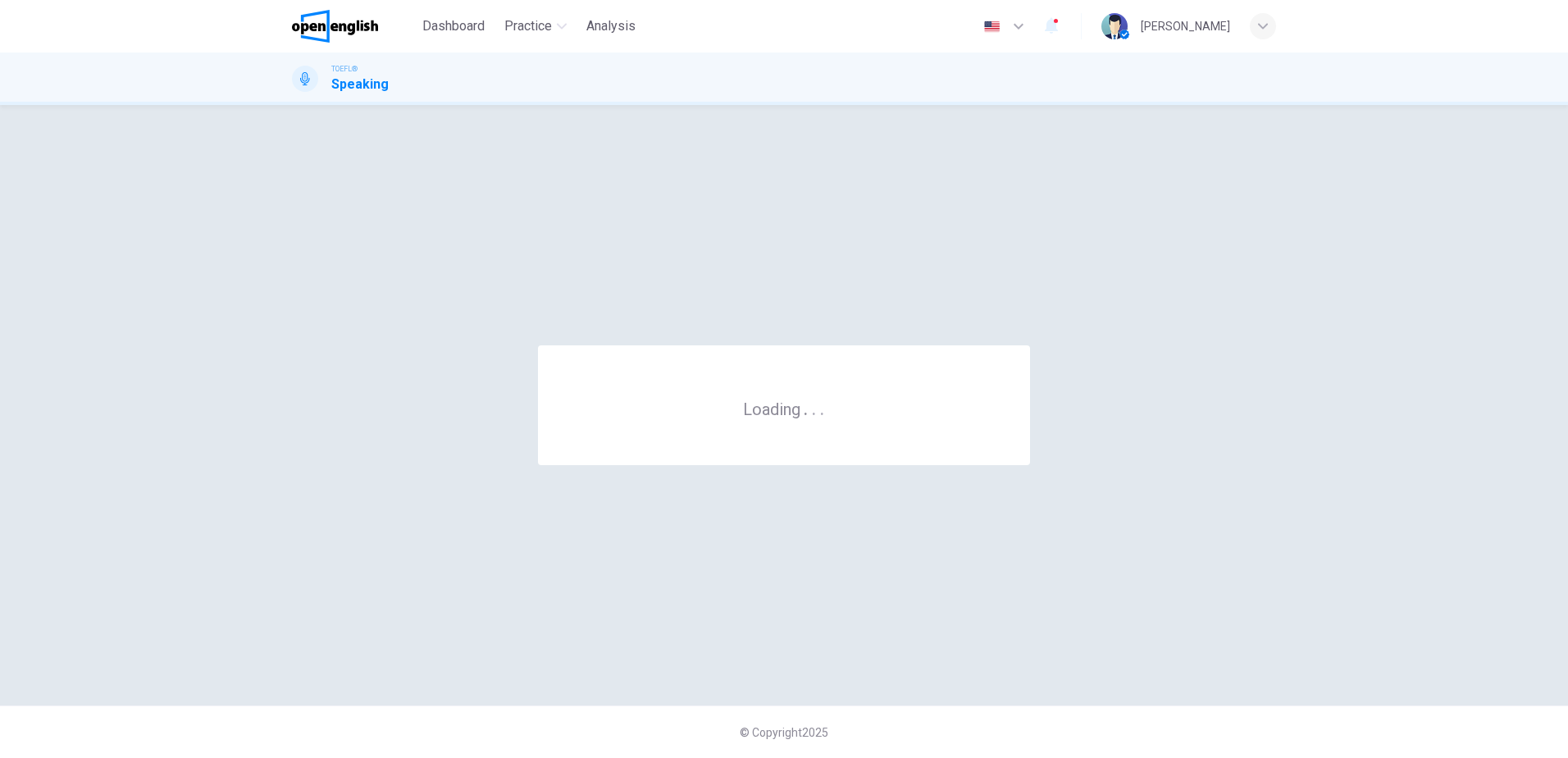
scroll to position [0, 0]
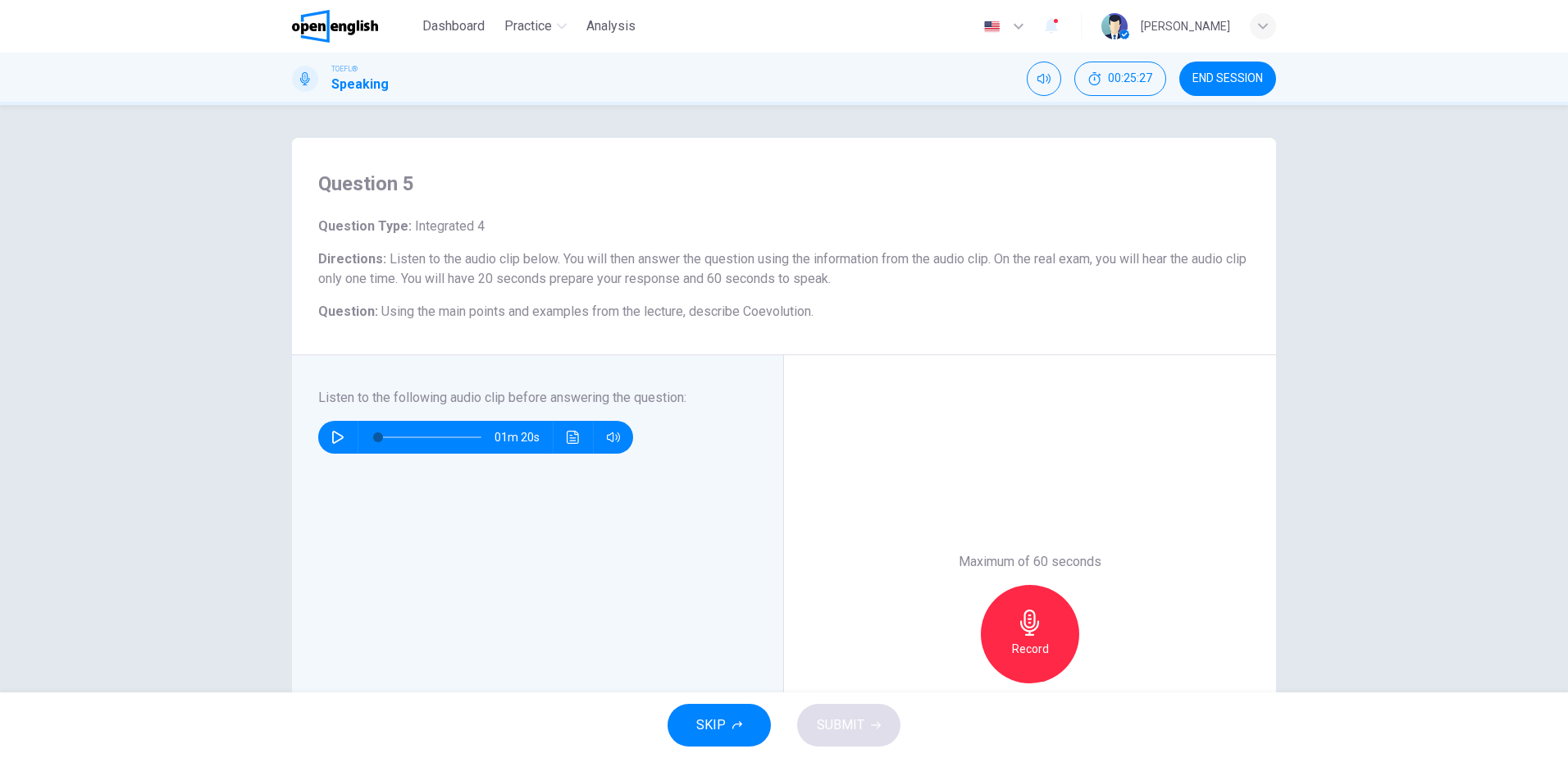
click at [331, 435] on icon "button" at bounding box center [337, 437] width 13 height 13
type input "*"
click at [1026, 630] on icon "button" at bounding box center [1030, 623] width 26 height 26
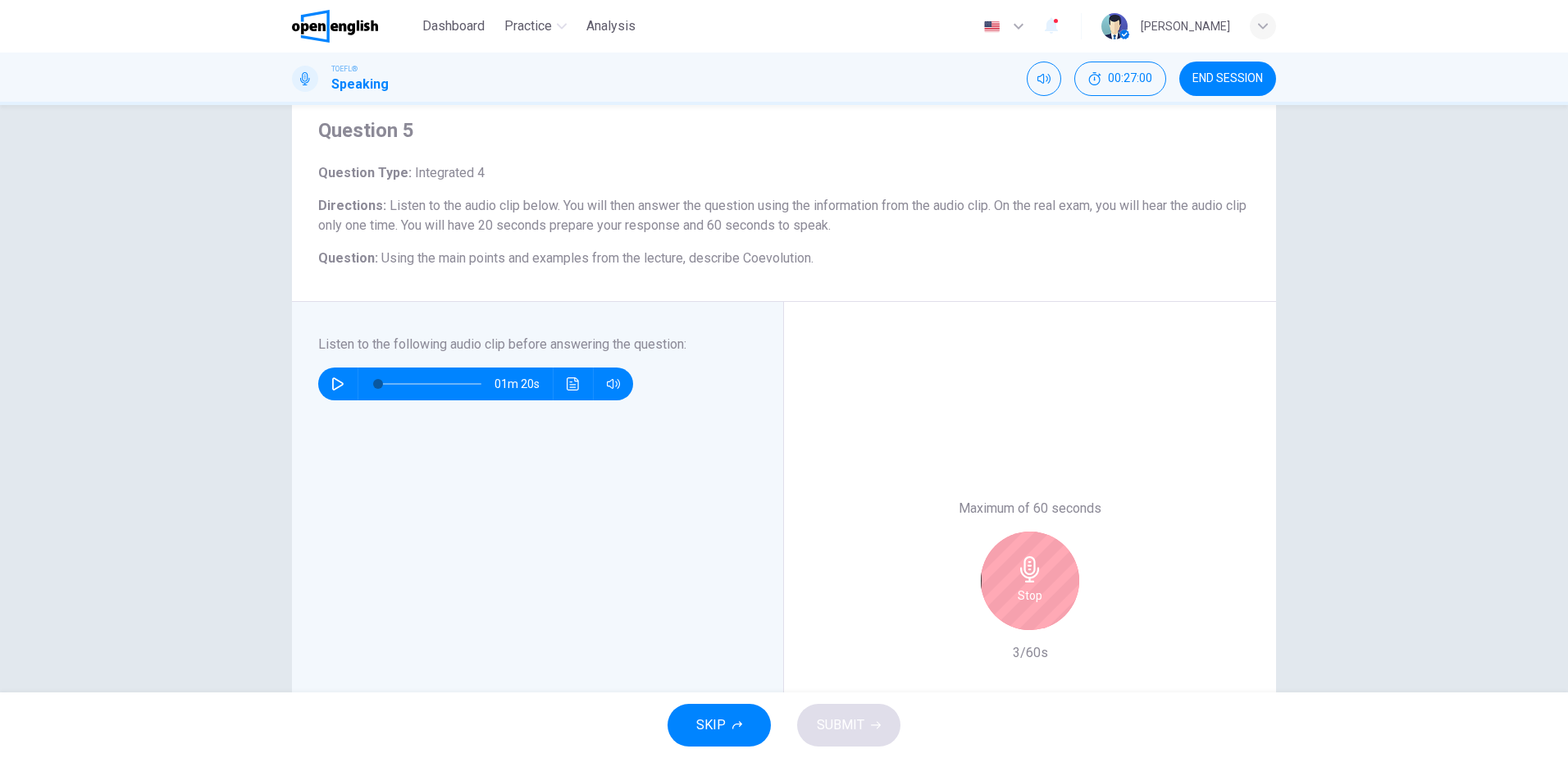
scroll to position [82, 0]
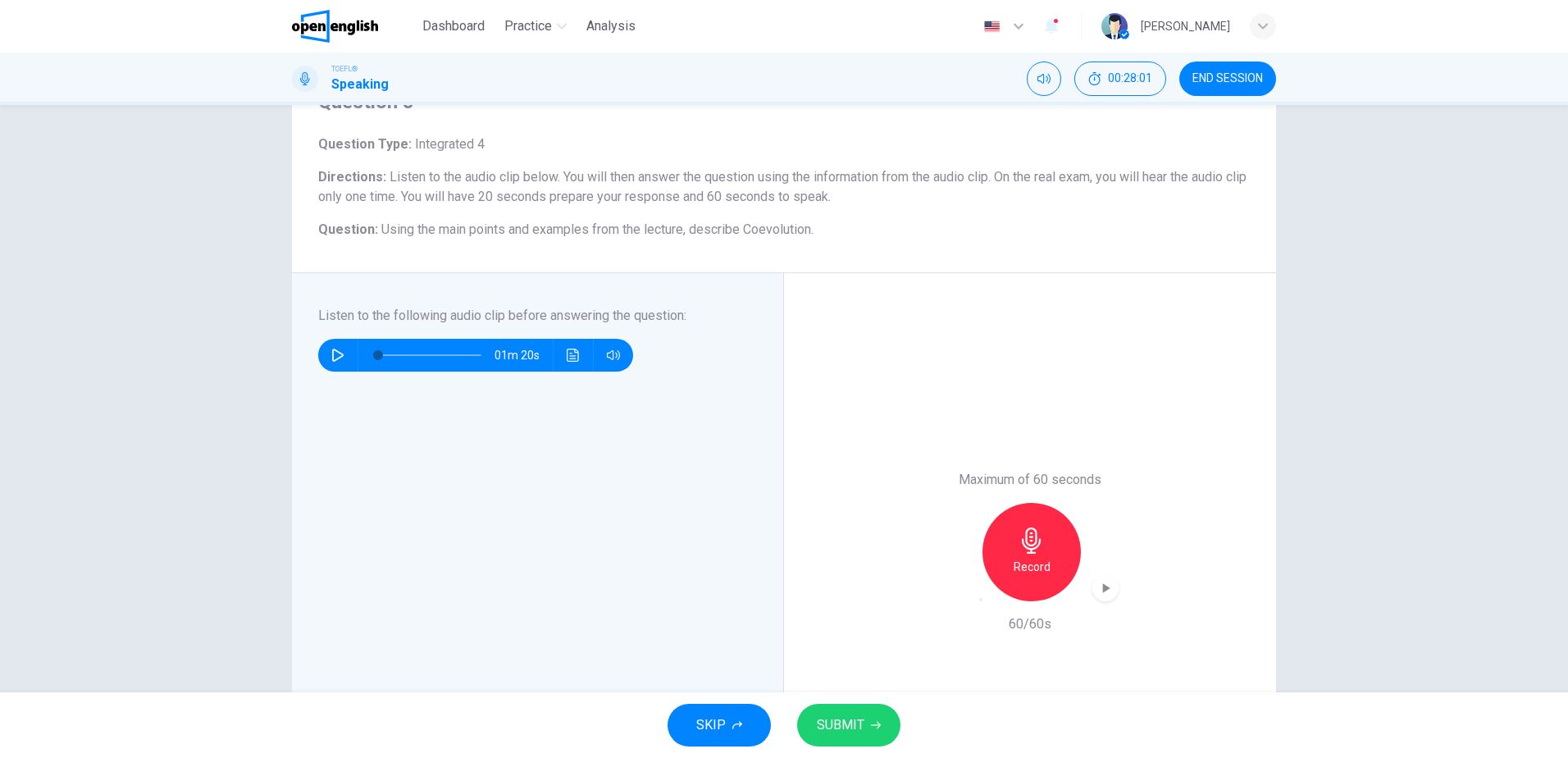
click at [841, 727] on span "SUBMIT" at bounding box center [840, 725] width 47 height 23
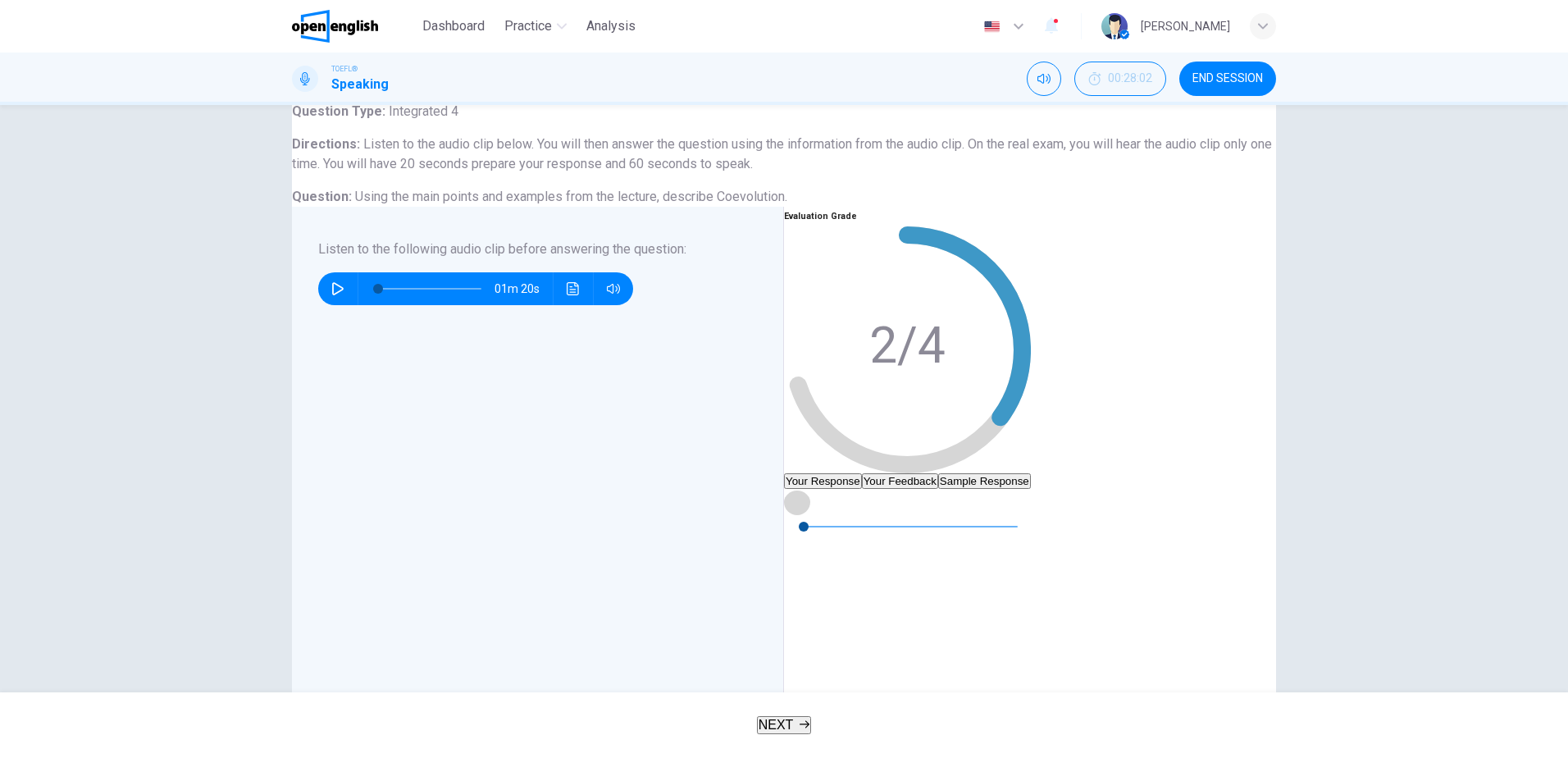
click at [810, 516] on button "button" at bounding box center [797, 502] width 26 height 26
type input "*"
click at [938, 473] on button "Your Feedback" at bounding box center [900, 481] width 76 height 16
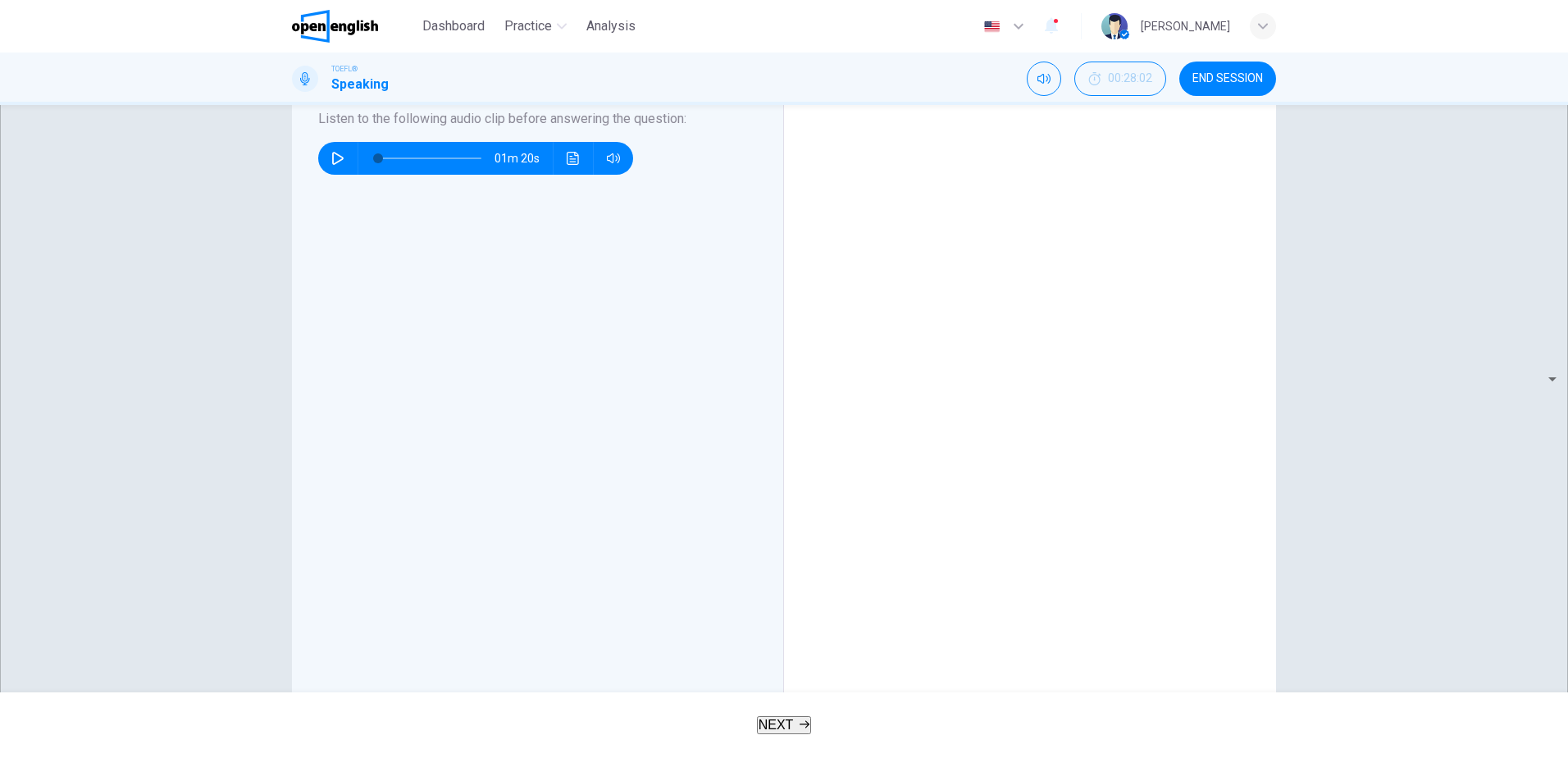
scroll to position [246, 0]
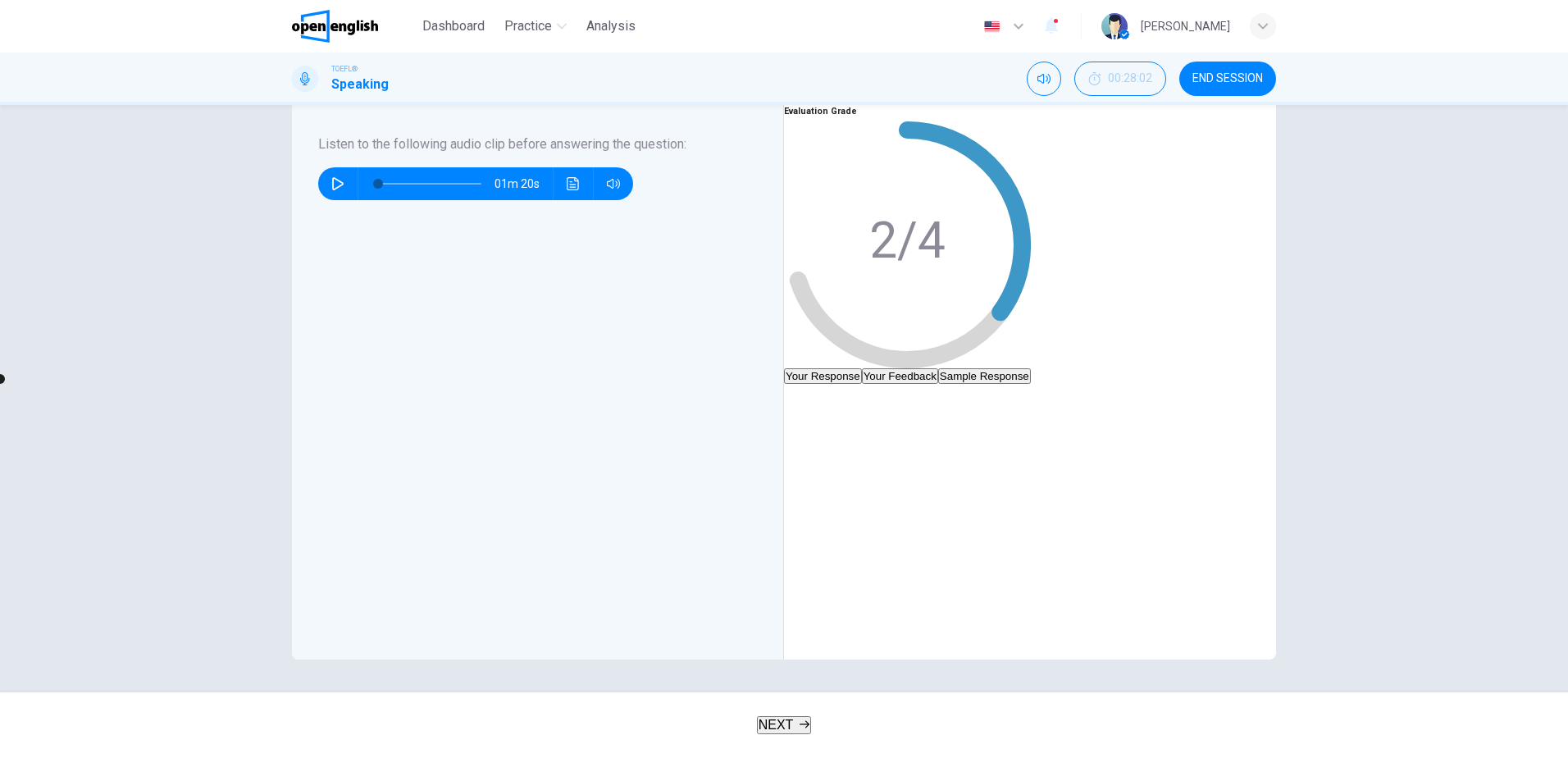
click at [803, 391] on icon "button" at bounding box center [796, 397] width 13 height 13
type input "*"
click at [767, 719] on span "NEXT" at bounding box center [776, 725] width 35 height 14
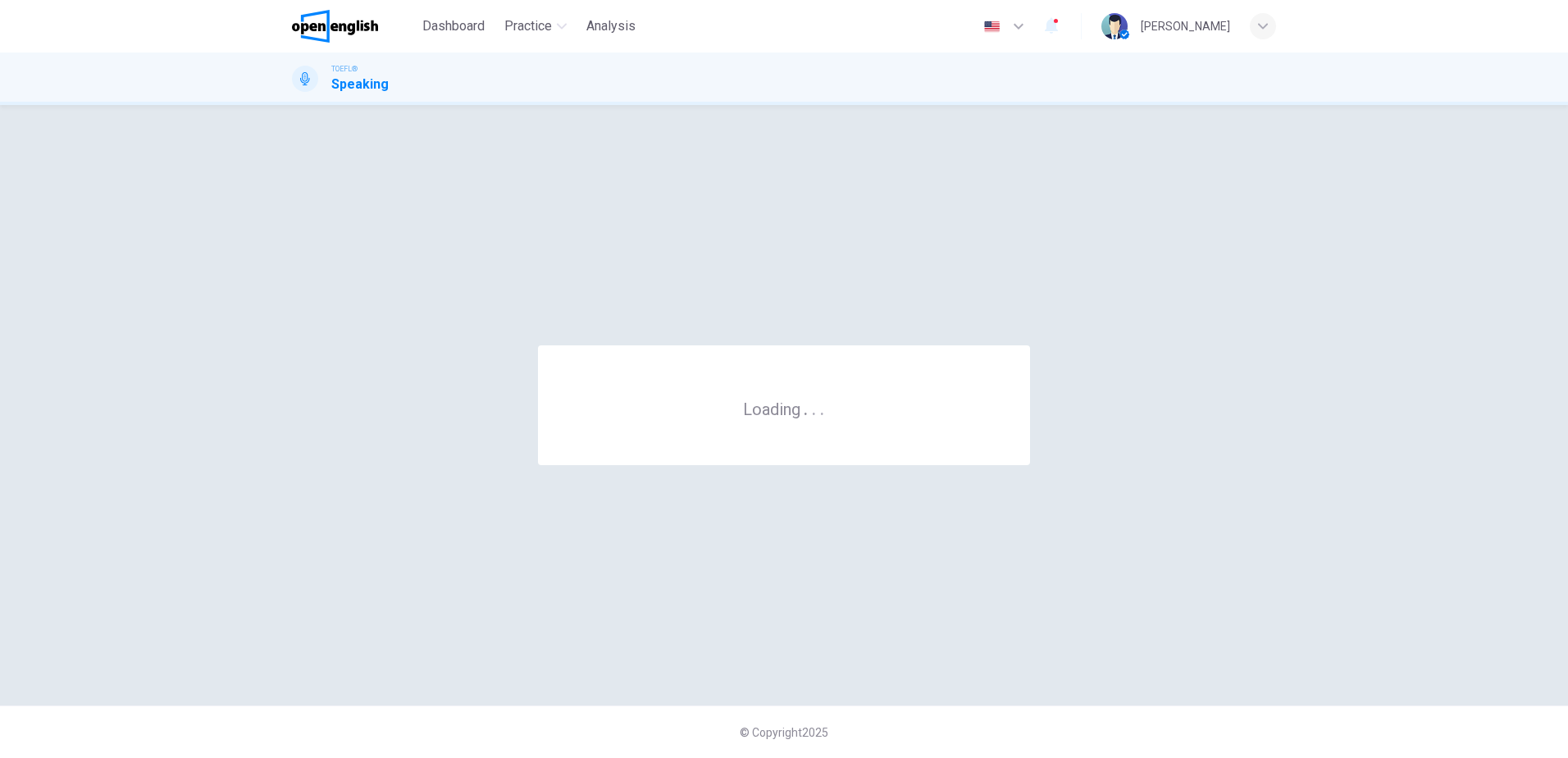
scroll to position [0, 0]
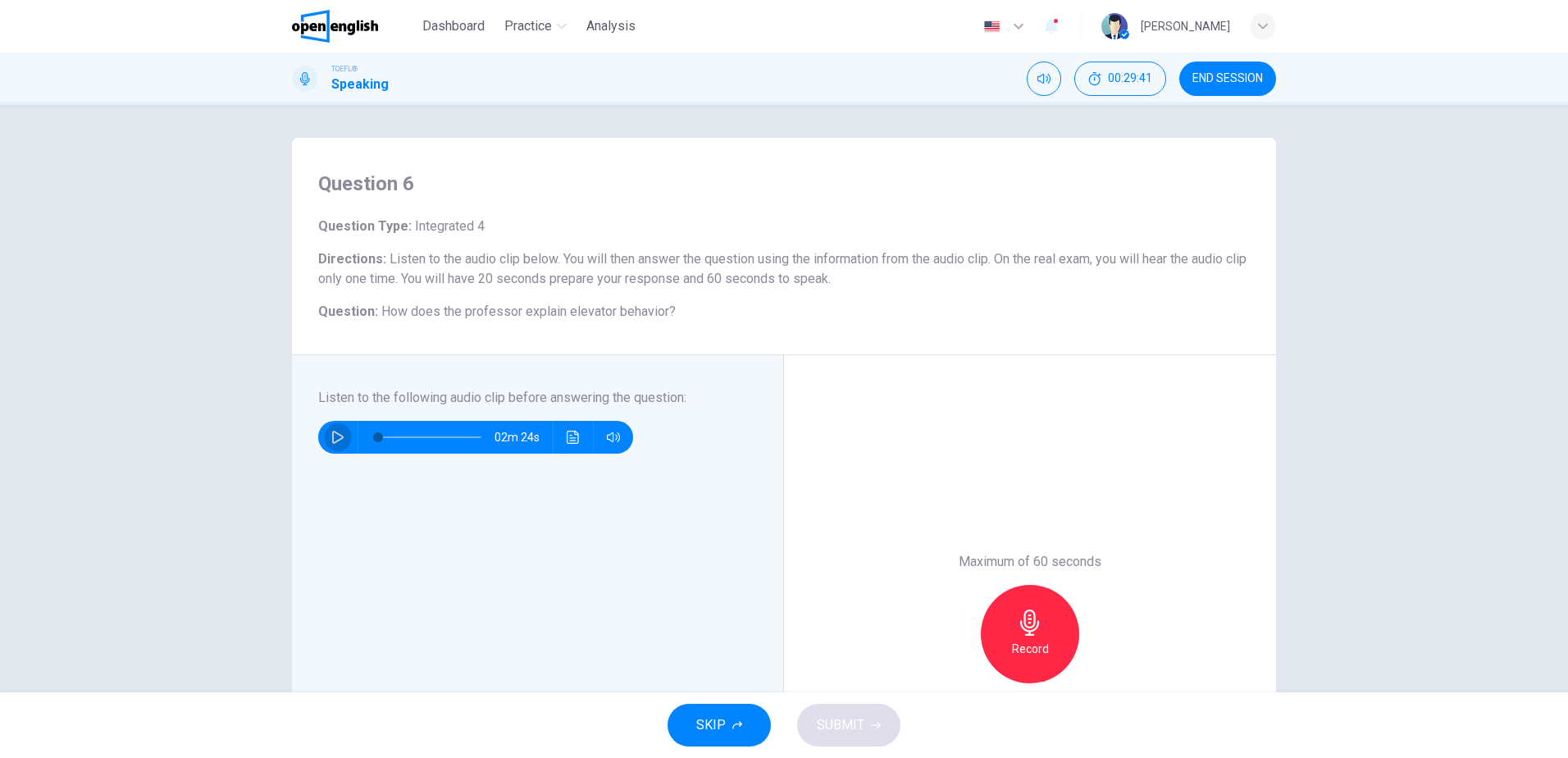
click at [339, 438] on icon "button" at bounding box center [337, 437] width 11 height 13
click at [331, 439] on icon "button" at bounding box center [337, 437] width 13 height 13
type input "*"
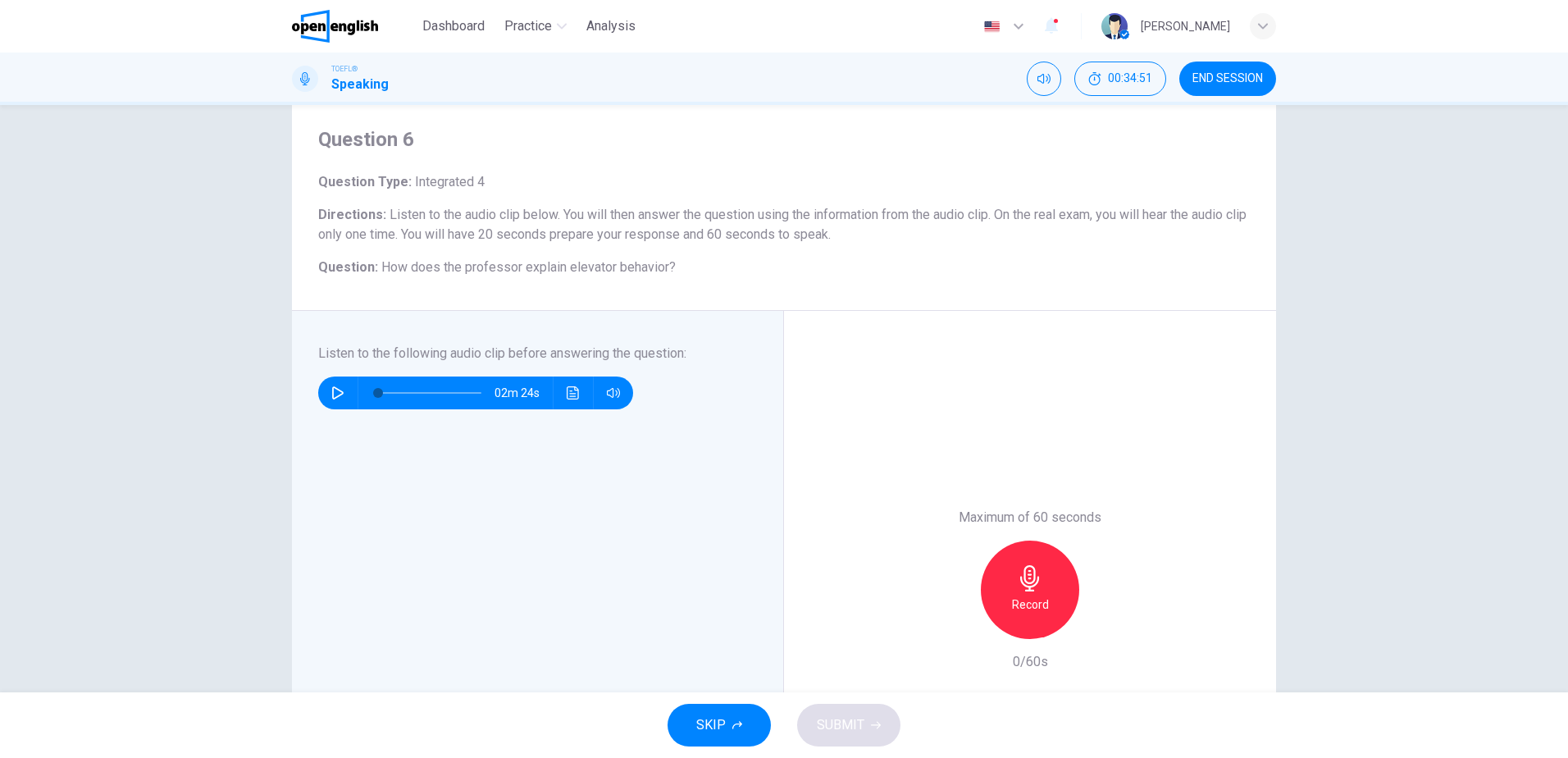
scroll to position [82, 0]
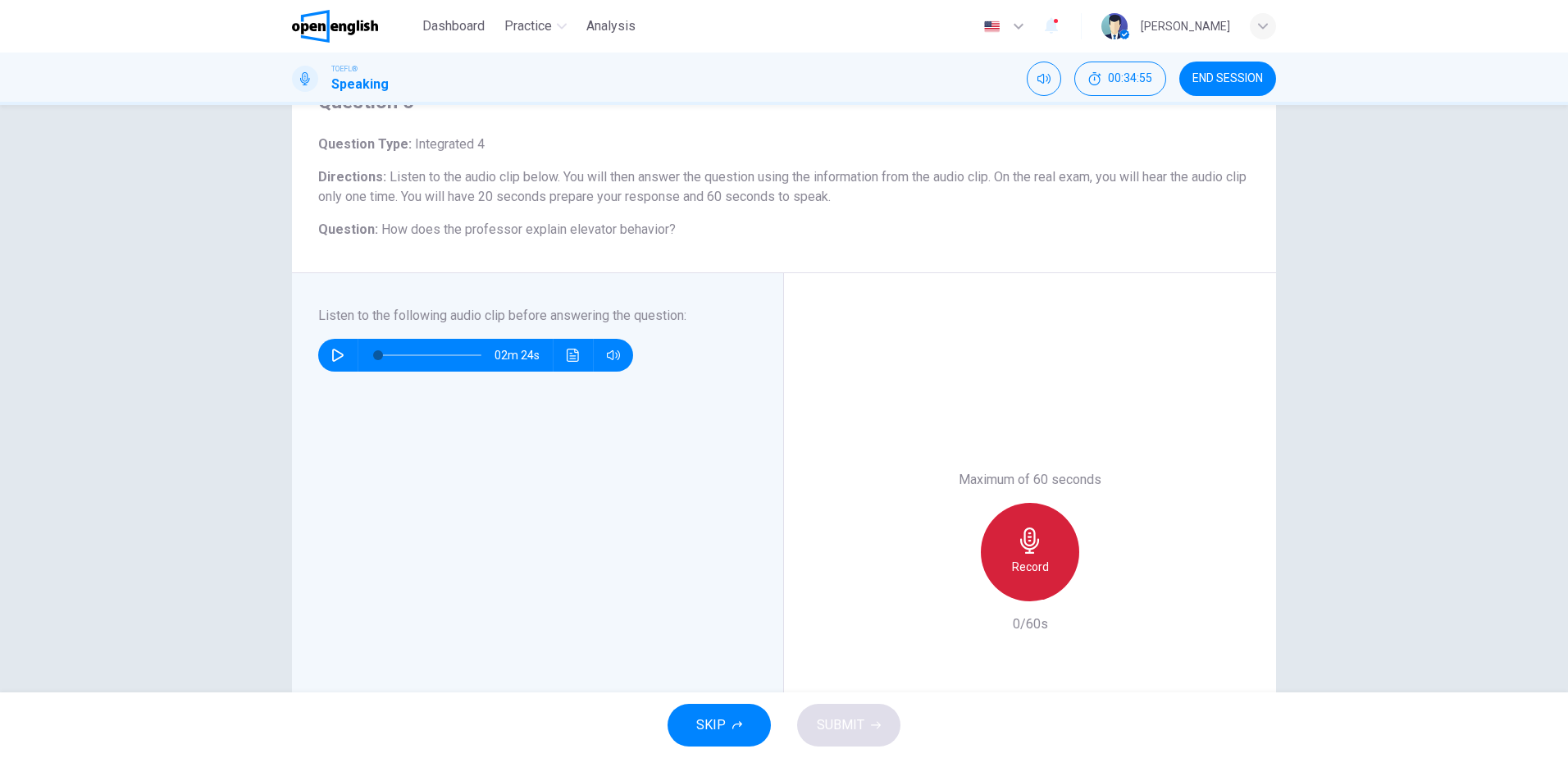
click at [1028, 549] on icon "button" at bounding box center [1030, 541] width 19 height 26
click at [858, 721] on span "SUBMIT" at bounding box center [840, 725] width 47 height 23
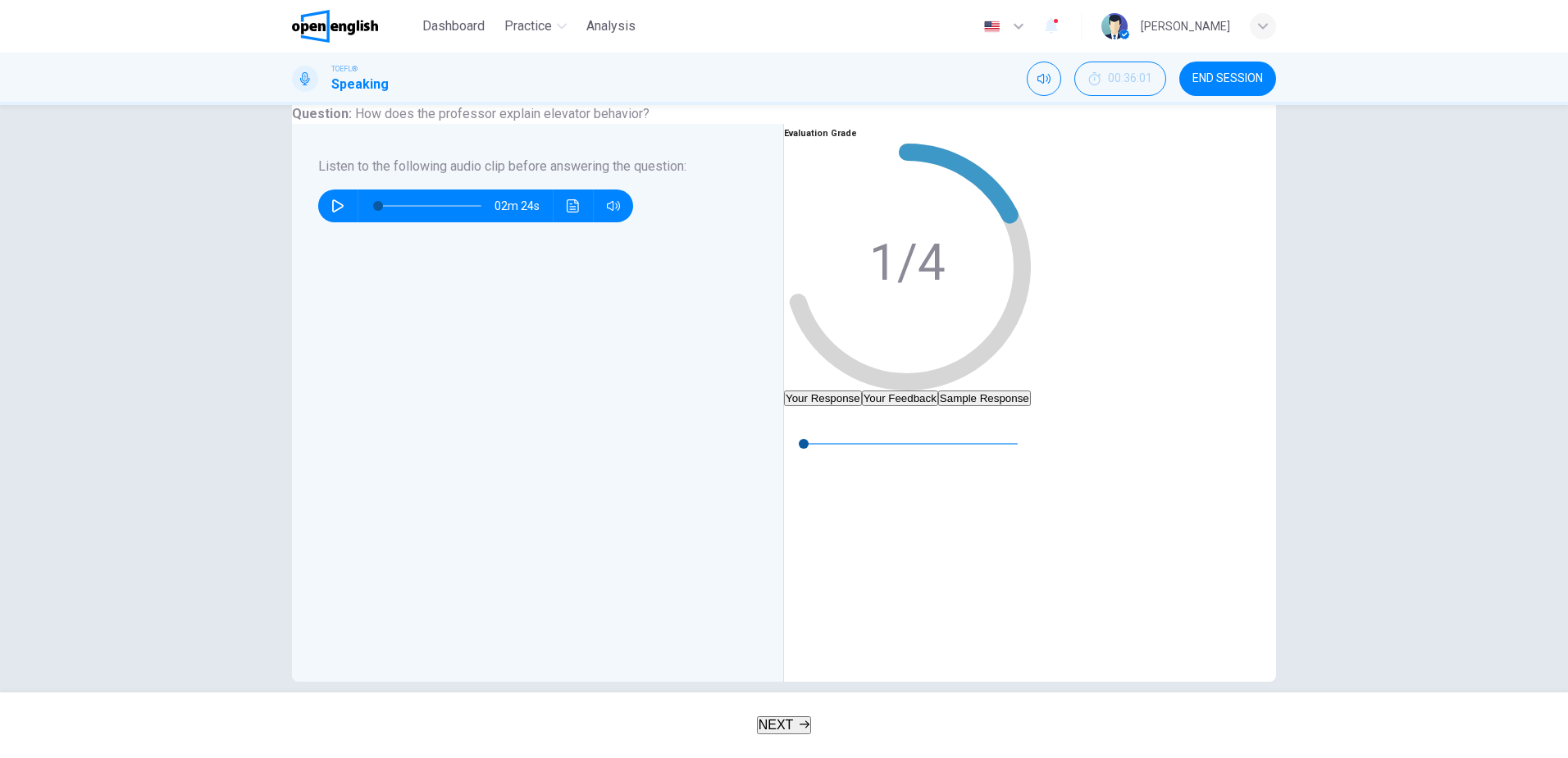
scroll to position [164, 0]
click at [803, 427] on icon "button" at bounding box center [796, 420] width 11 height 13
type input "*"
click at [938, 392] on button "Your Feedback" at bounding box center [900, 399] width 76 height 16
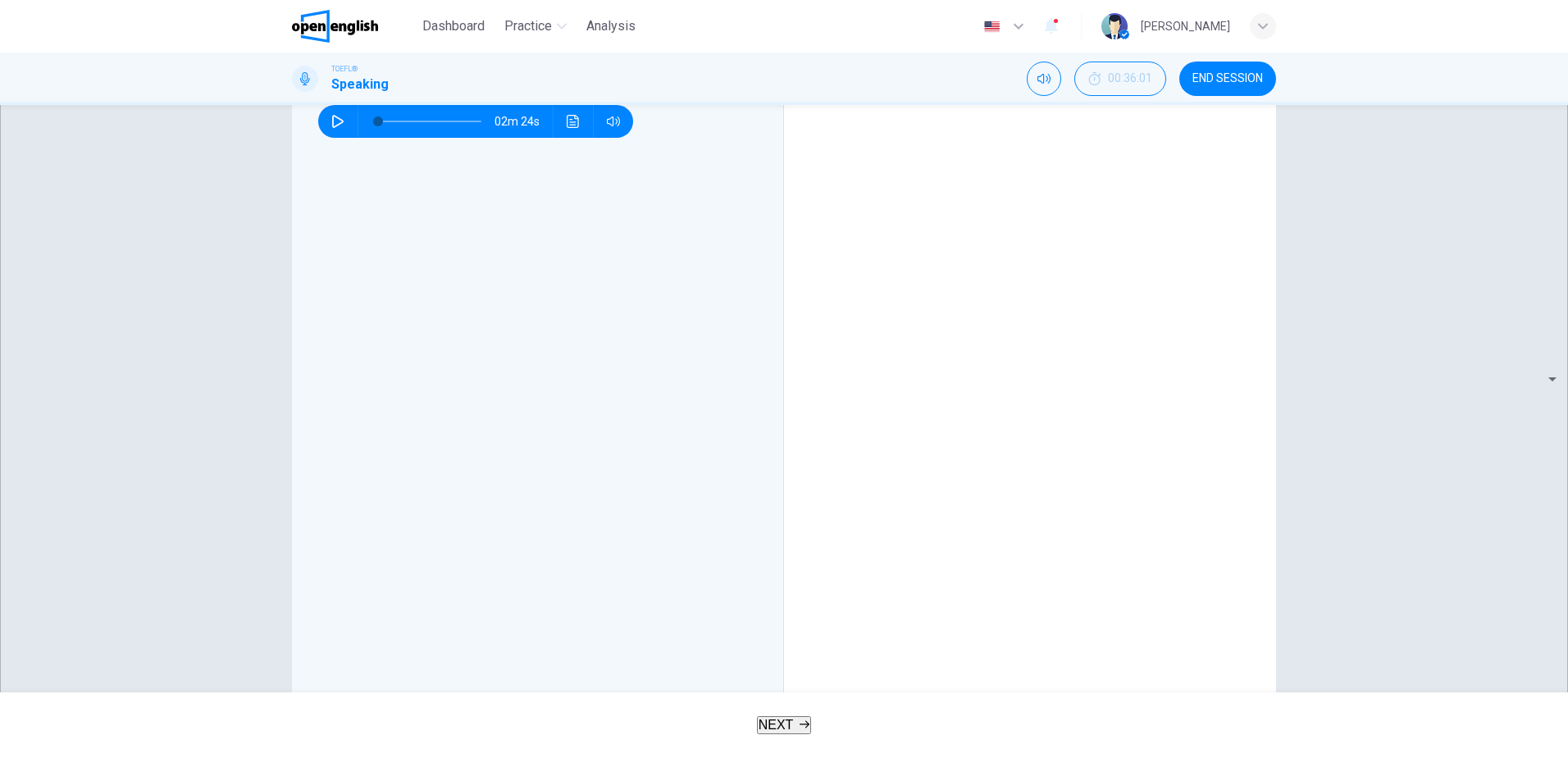
scroll to position [254, 0]
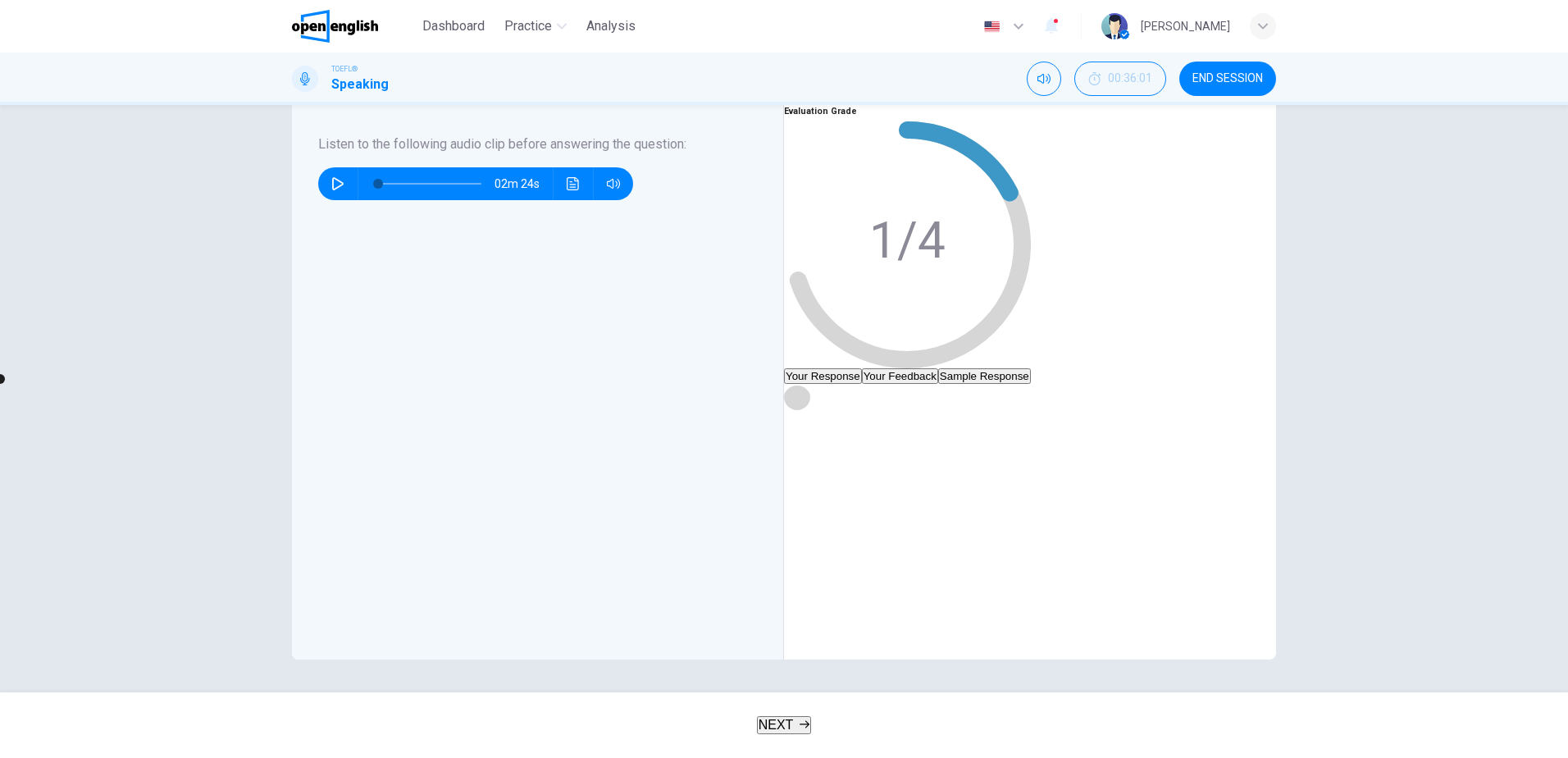
click at [803, 391] on icon "button" at bounding box center [796, 397] width 11 height 13
type input "*"
click at [784, 725] on span "NEXT" at bounding box center [776, 725] width 35 height 14
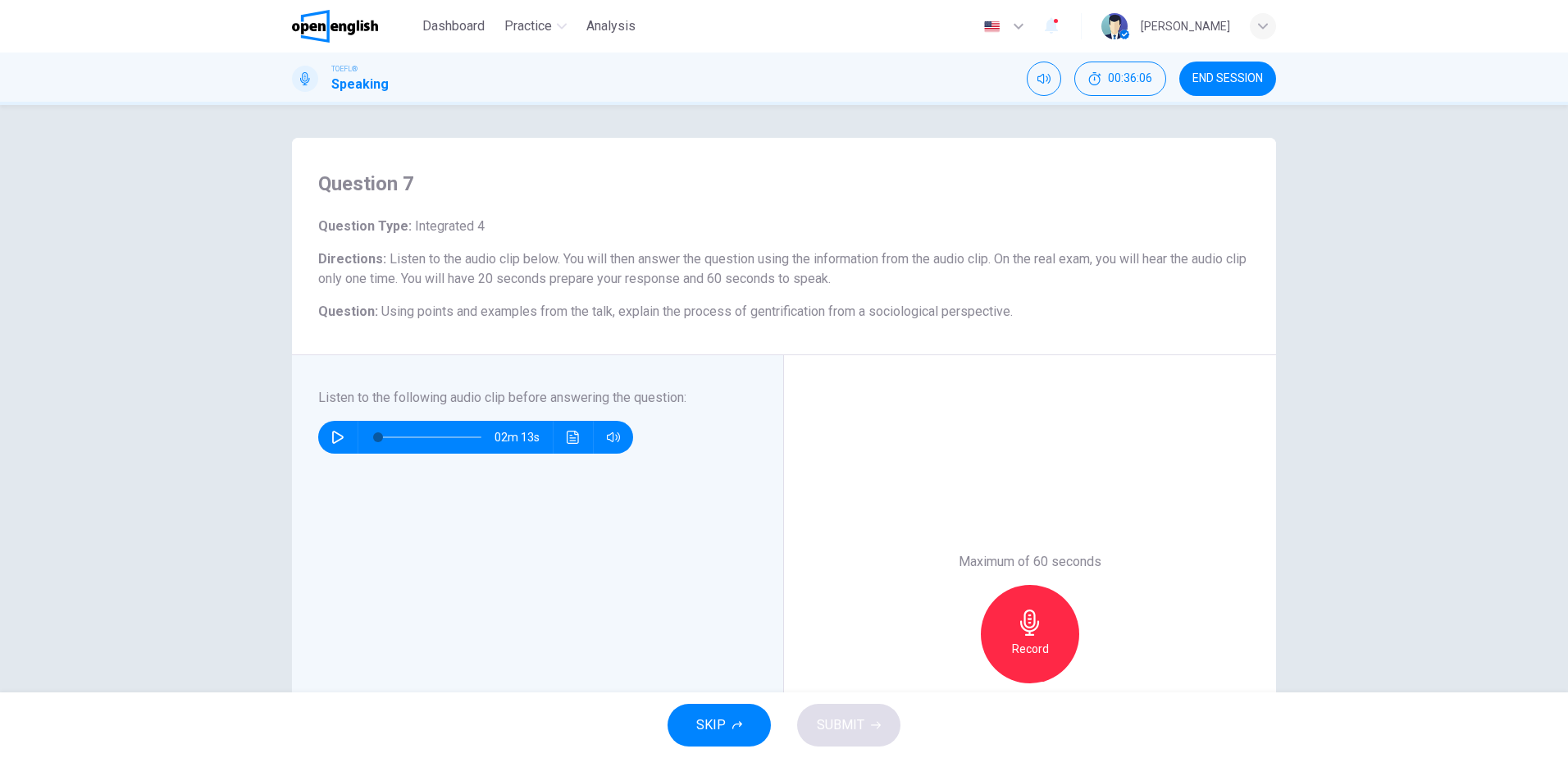
scroll to position [82, 0]
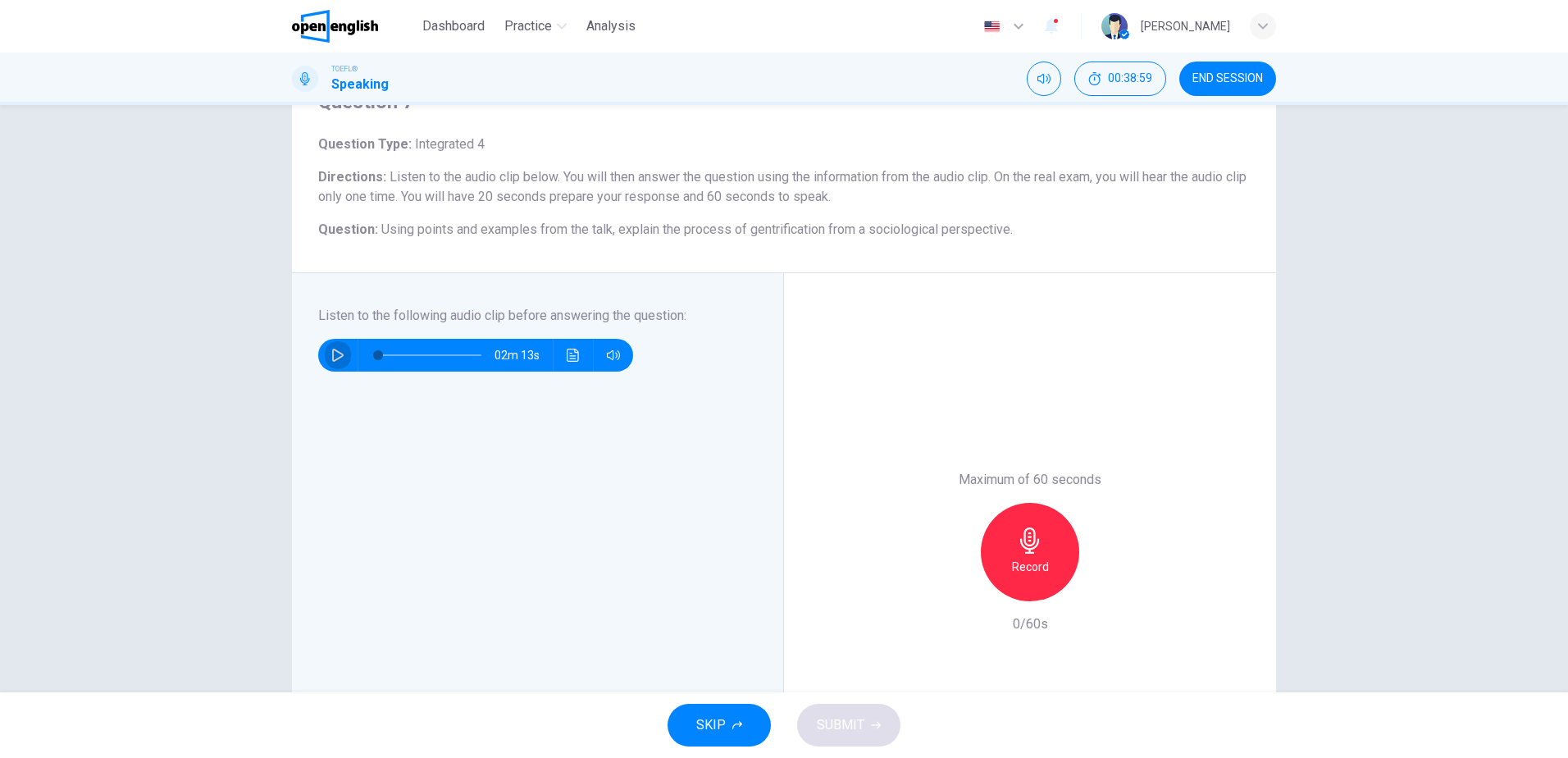
click at [331, 356] on icon "button" at bounding box center [337, 354] width 13 height 13
type input "*"
click at [1017, 544] on icon "button" at bounding box center [1030, 541] width 26 height 26
click at [841, 733] on span "SUBMIT" at bounding box center [840, 725] width 47 height 23
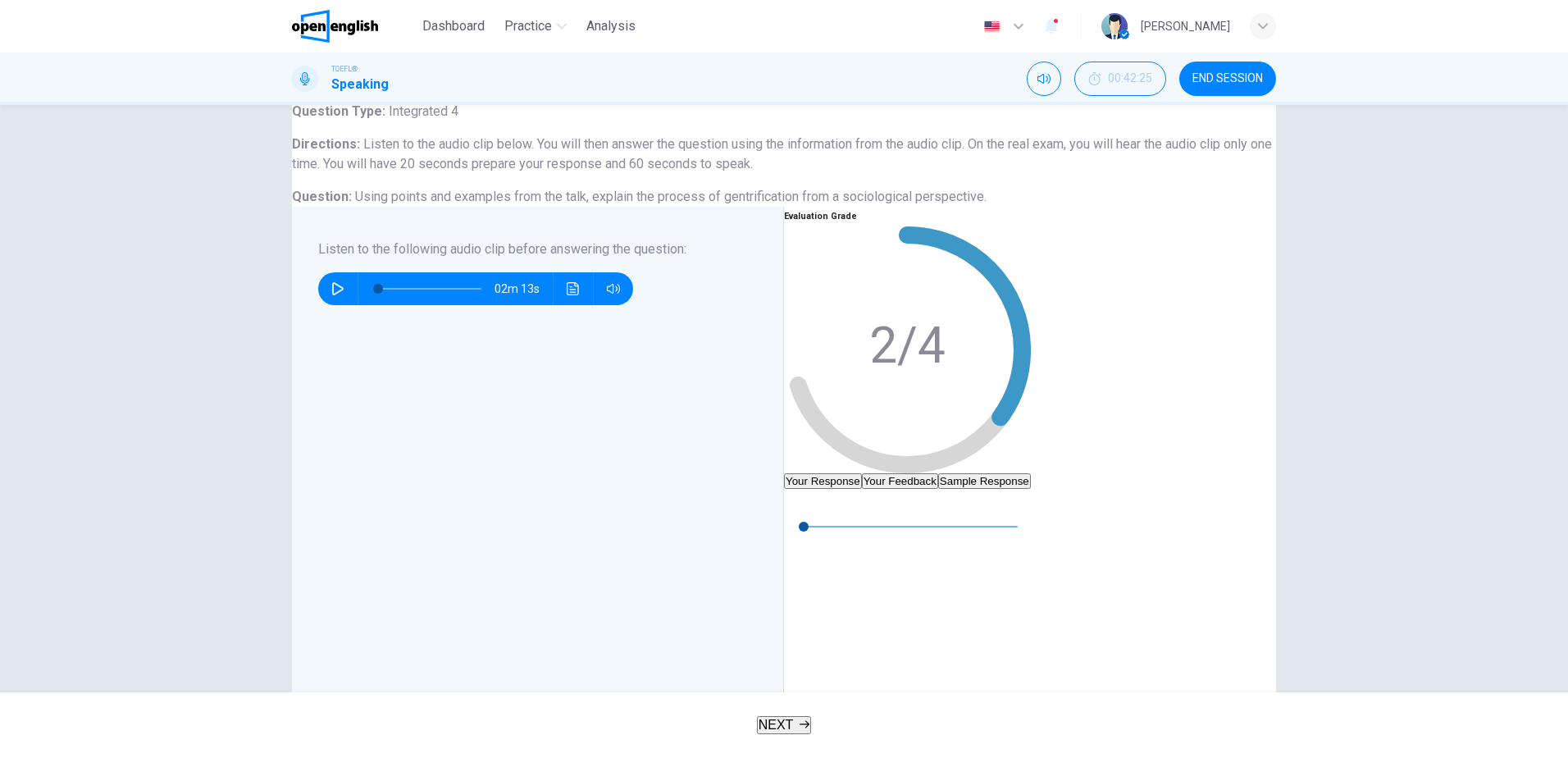
scroll to position [164, 0]
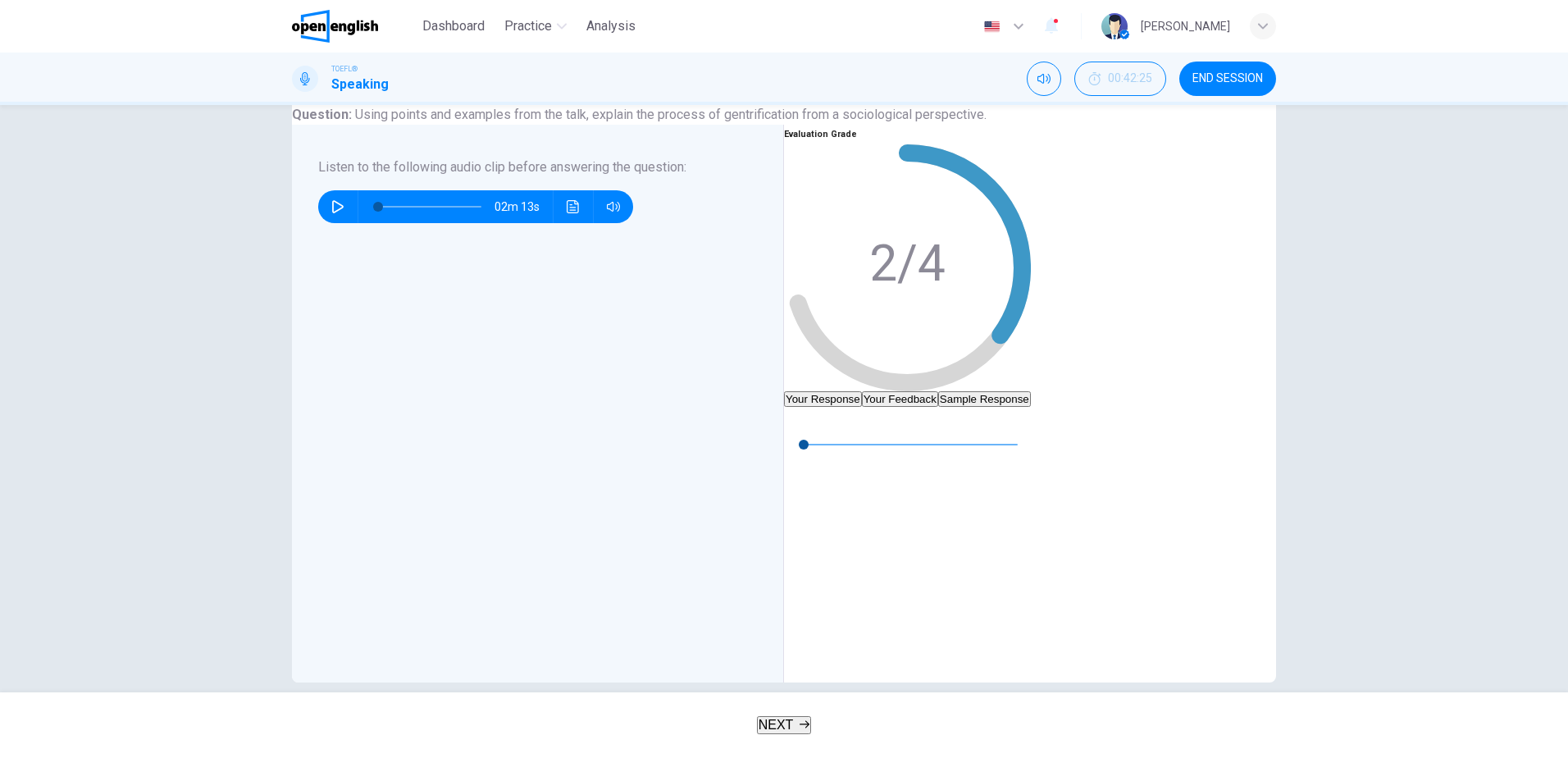
click at [810, 433] on button "button" at bounding box center [797, 420] width 26 height 26
type input "*"
click at [938, 392] on button "Your Feedback" at bounding box center [900, 399] width 76 height 16
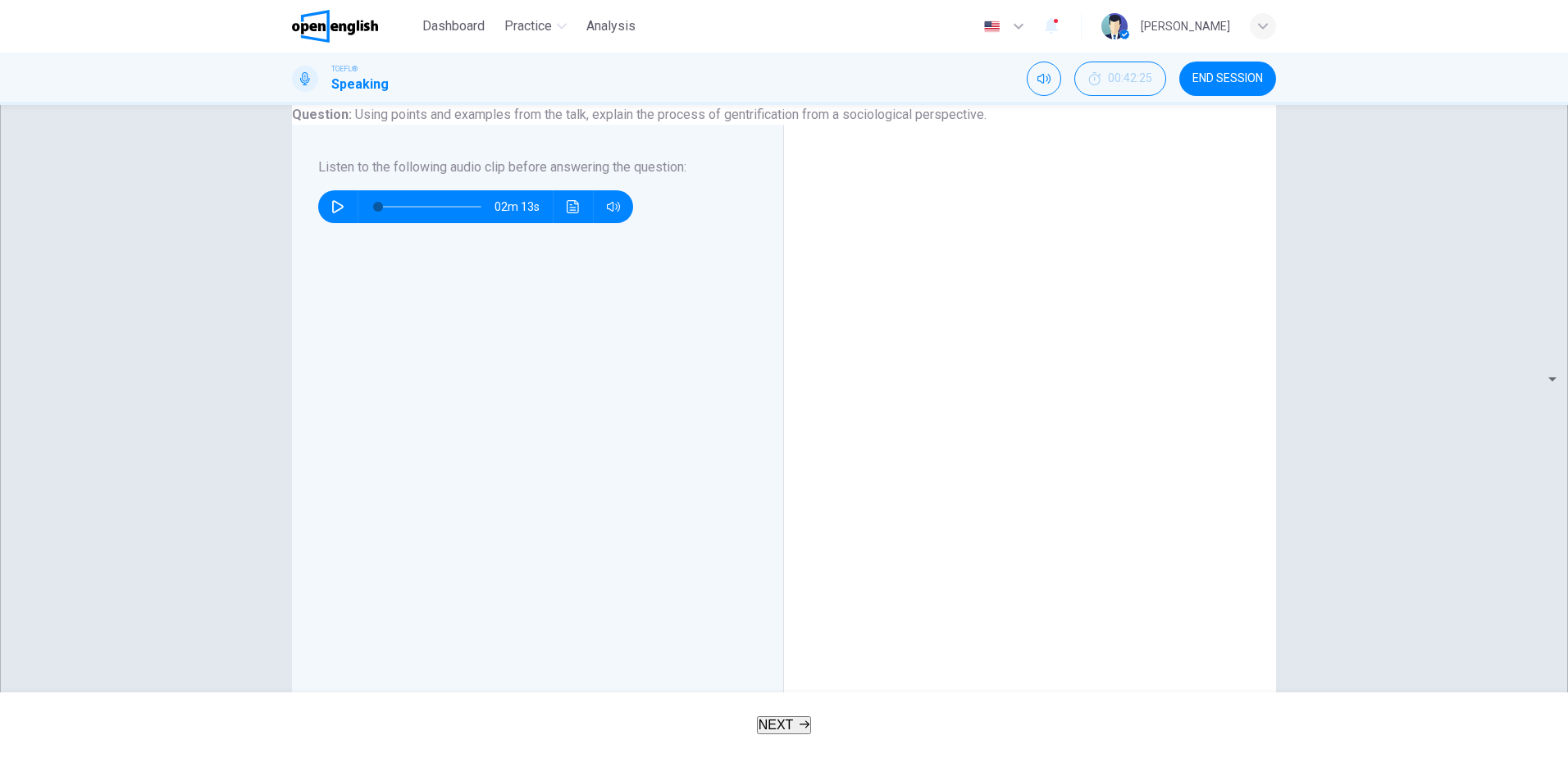
scroll to position [254, 0]
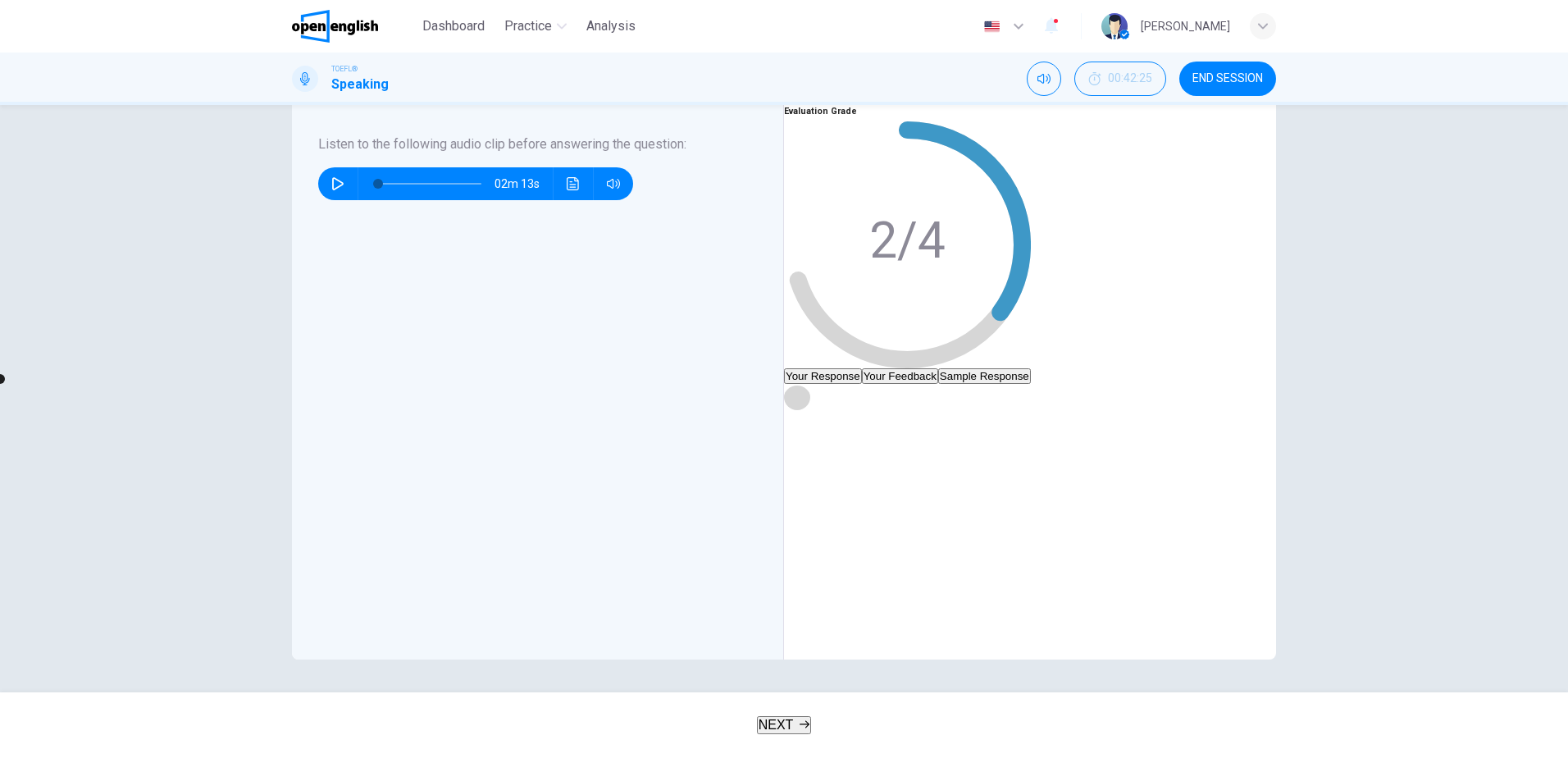
click at [810, 384] on button "button" at bounding box center [797, 397] width 26 height 26
type input "*"
click at [776, 724] on span "NEXT" at bounding box center [776, 725] width 35 height 14
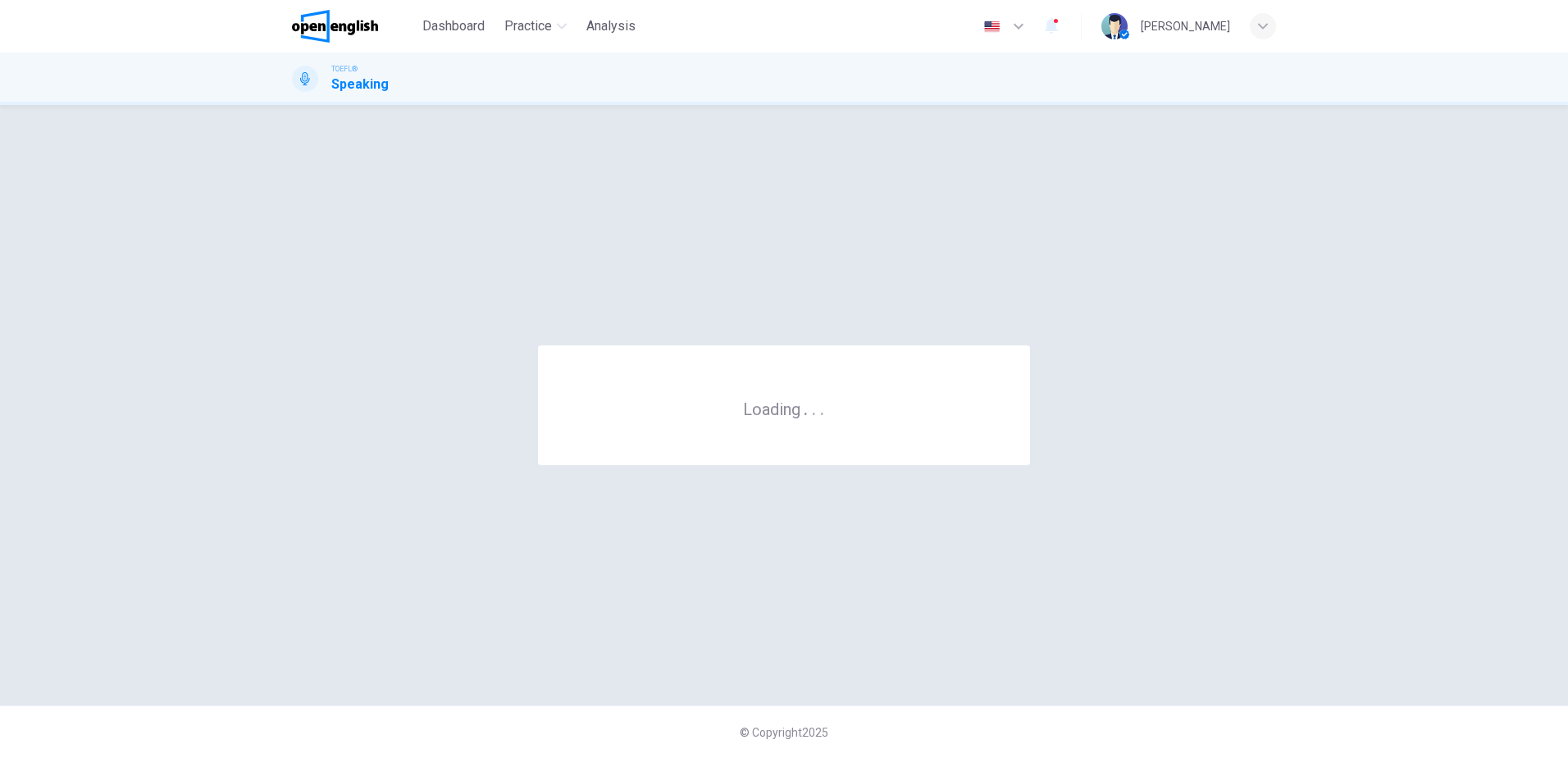
scroll to position [0, 0]
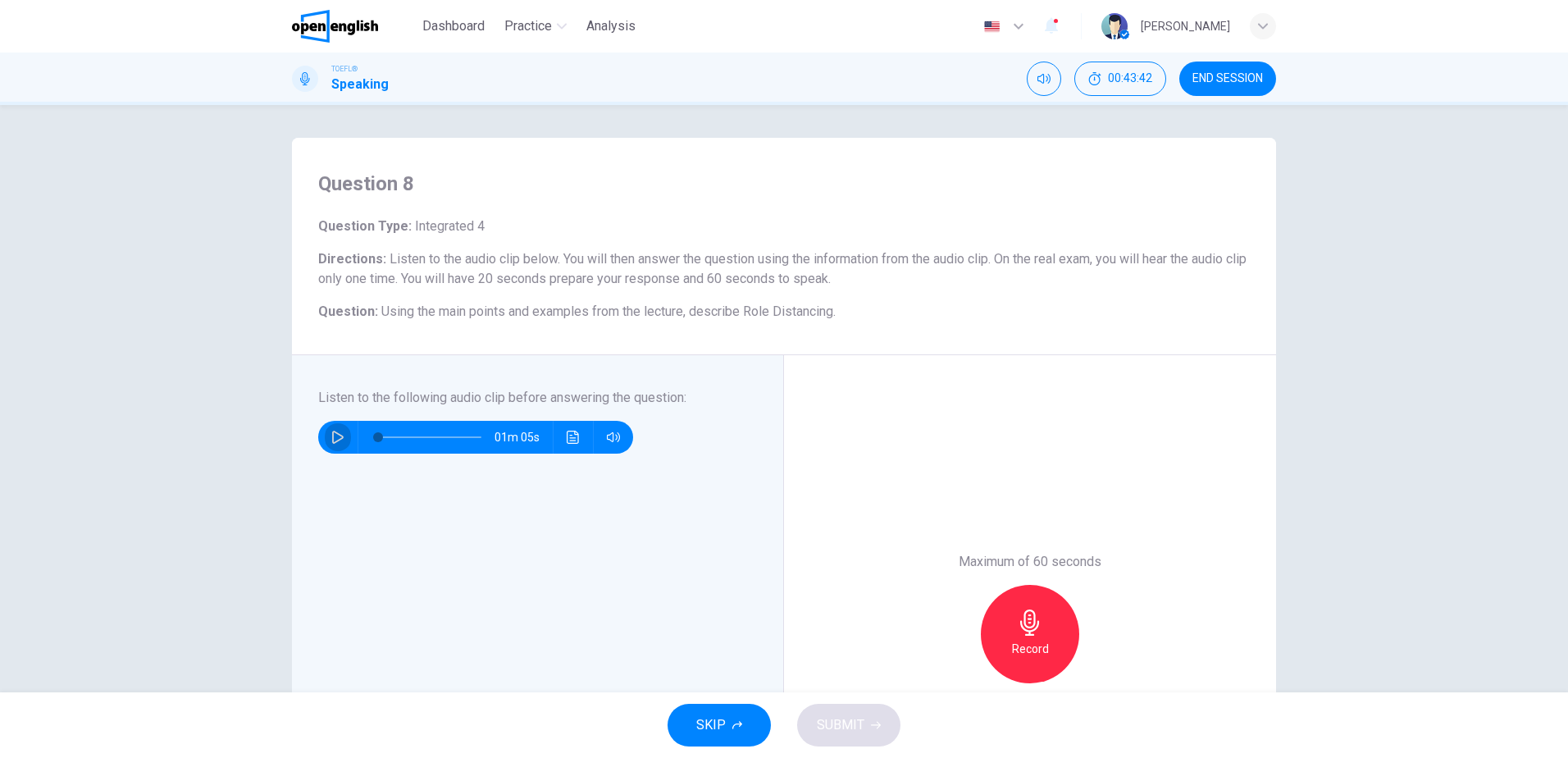
click at [327, 439] on button "button" at bounding box center [338, 437] width 26 height 33
click at [334, 435] on icon "button" at bounding box center [337, 437] width 13 height 13
type input "*"
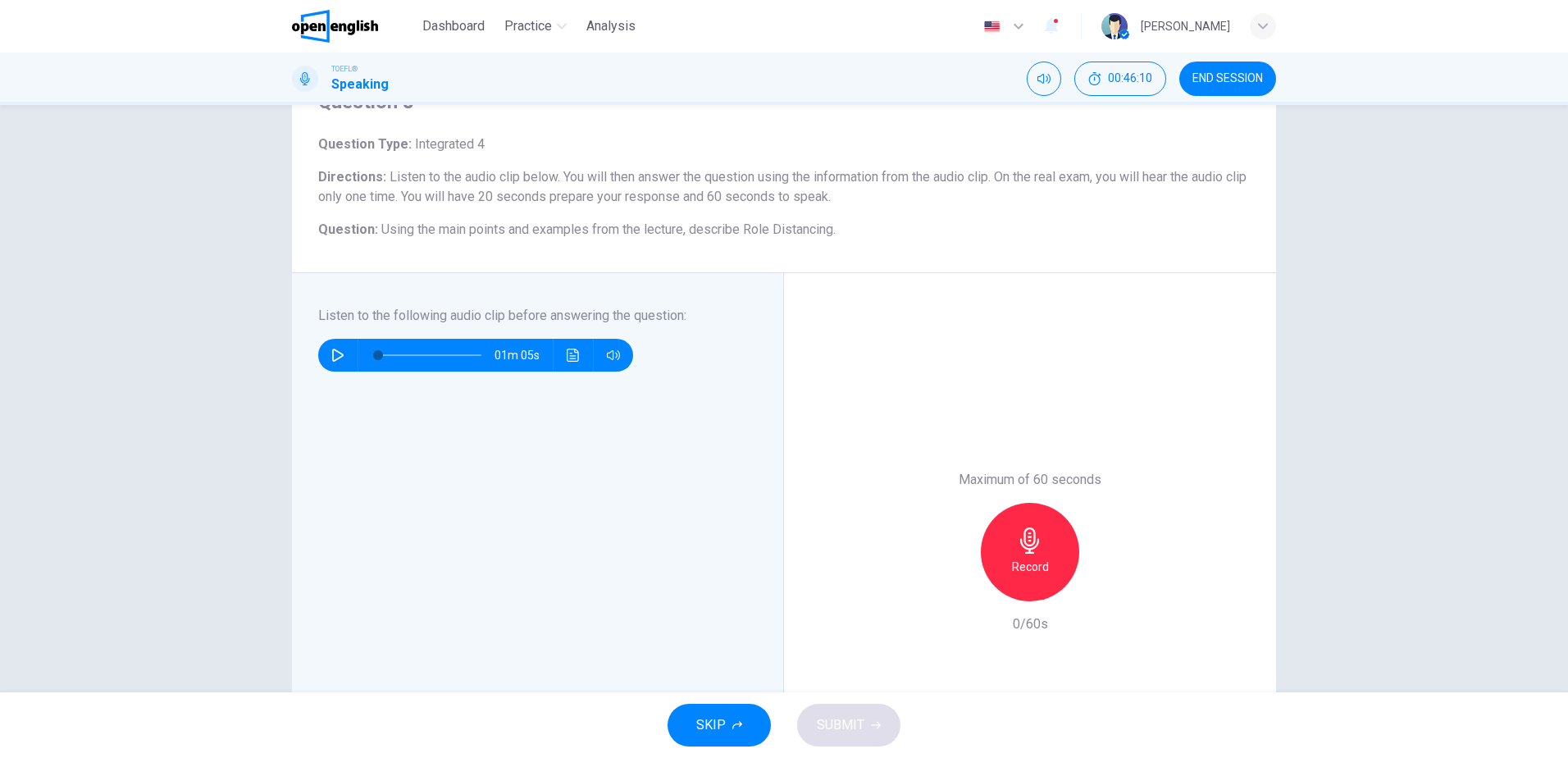
scroll to position [246, 0]
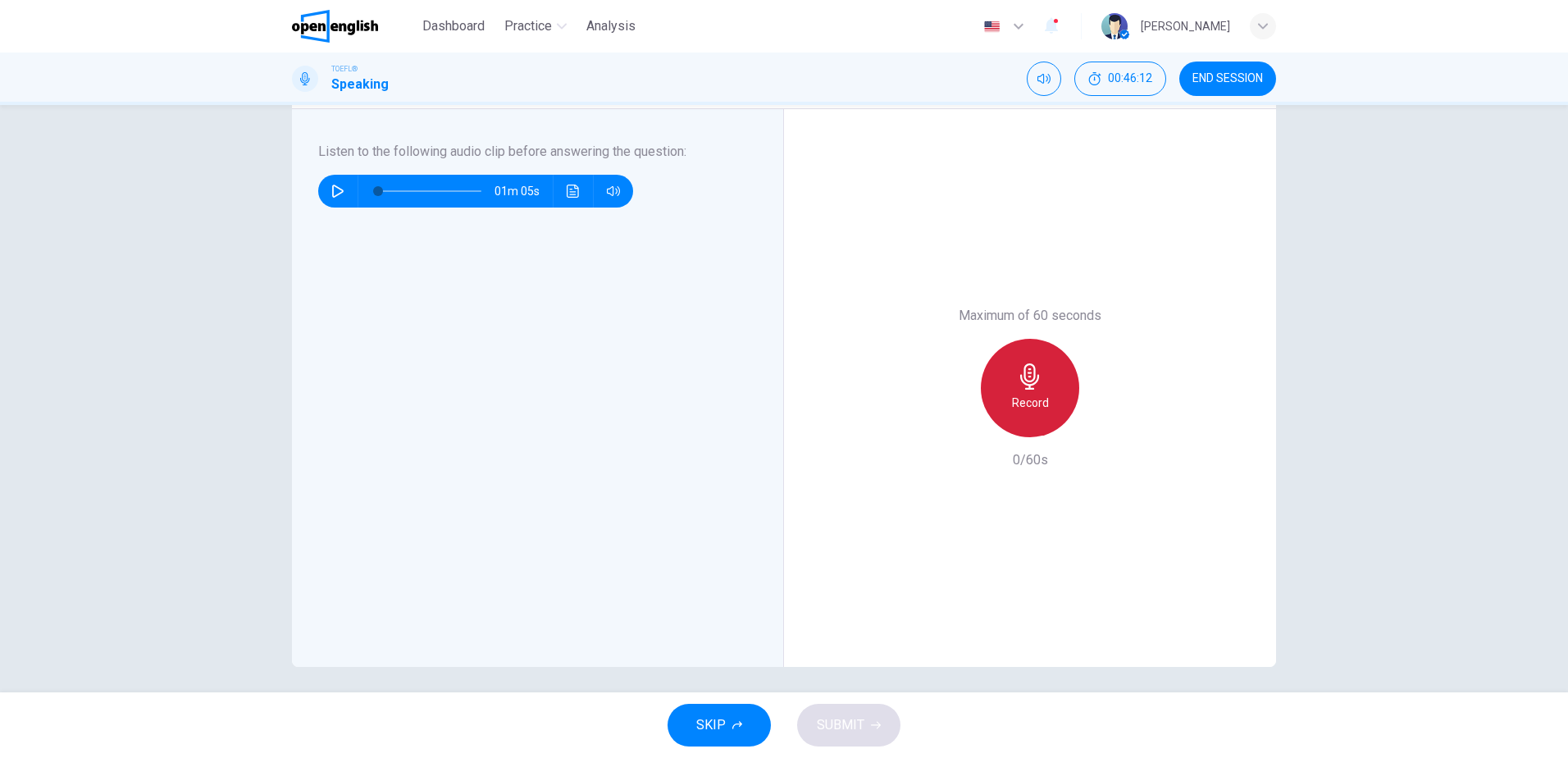
click at [1030, 396] on h6 "Record" at bounding box center [1030, 403] width 37 height 20
click at [851, 724] on span "SUBMIT" at bounding box center [840, 725] width 47 height 23
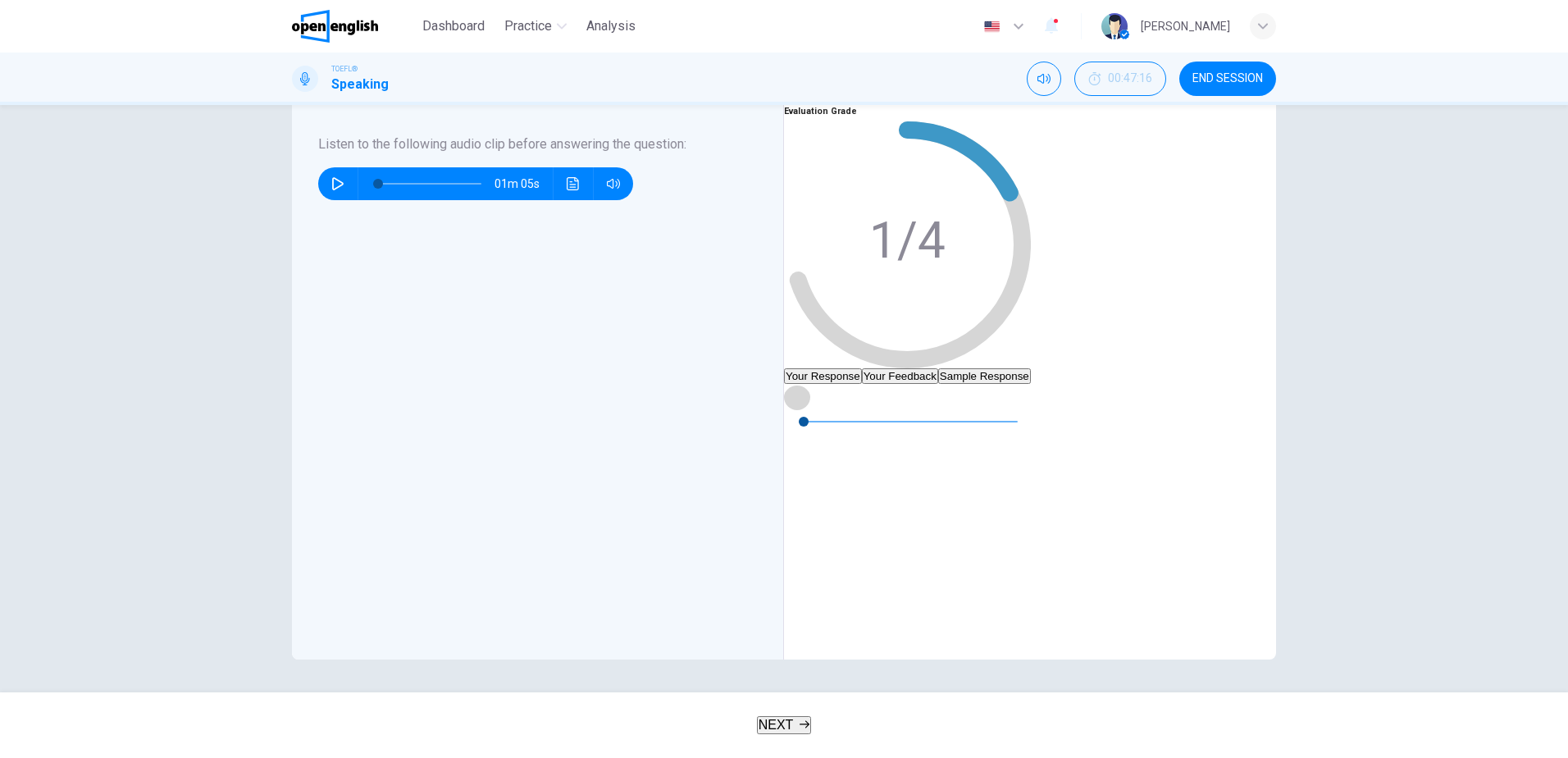
click at [803, 391] on icon "button" at bounding box center [796, 397] width 13 height 13
type input "*"
click at [938, 368] on button "Your Feedback" at bounding box center [900, 376] width 76 height 16
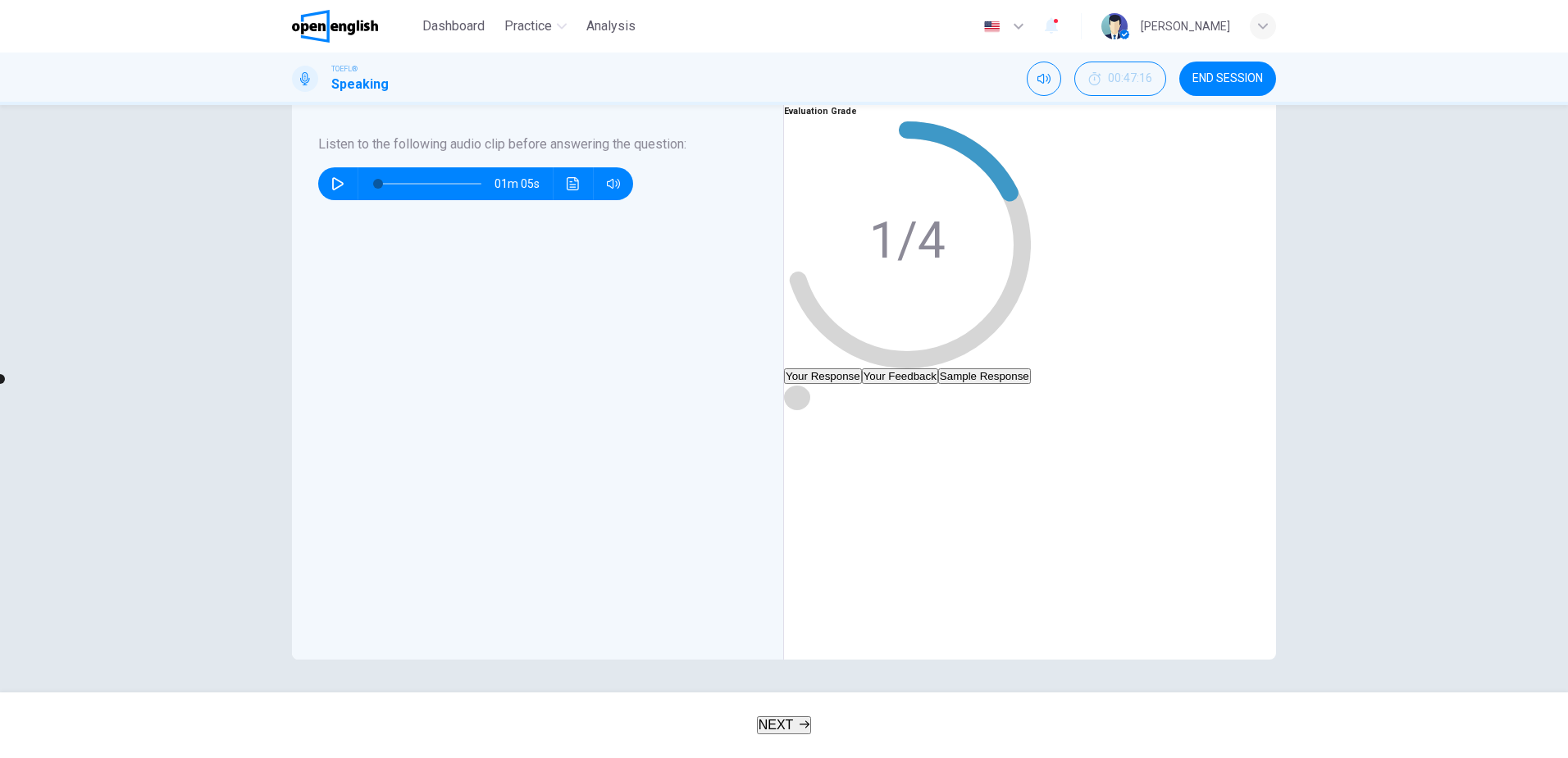
click at [803, 391] on icon "button" at bounding box center [796, 397] width 13 height 13
type input "*"
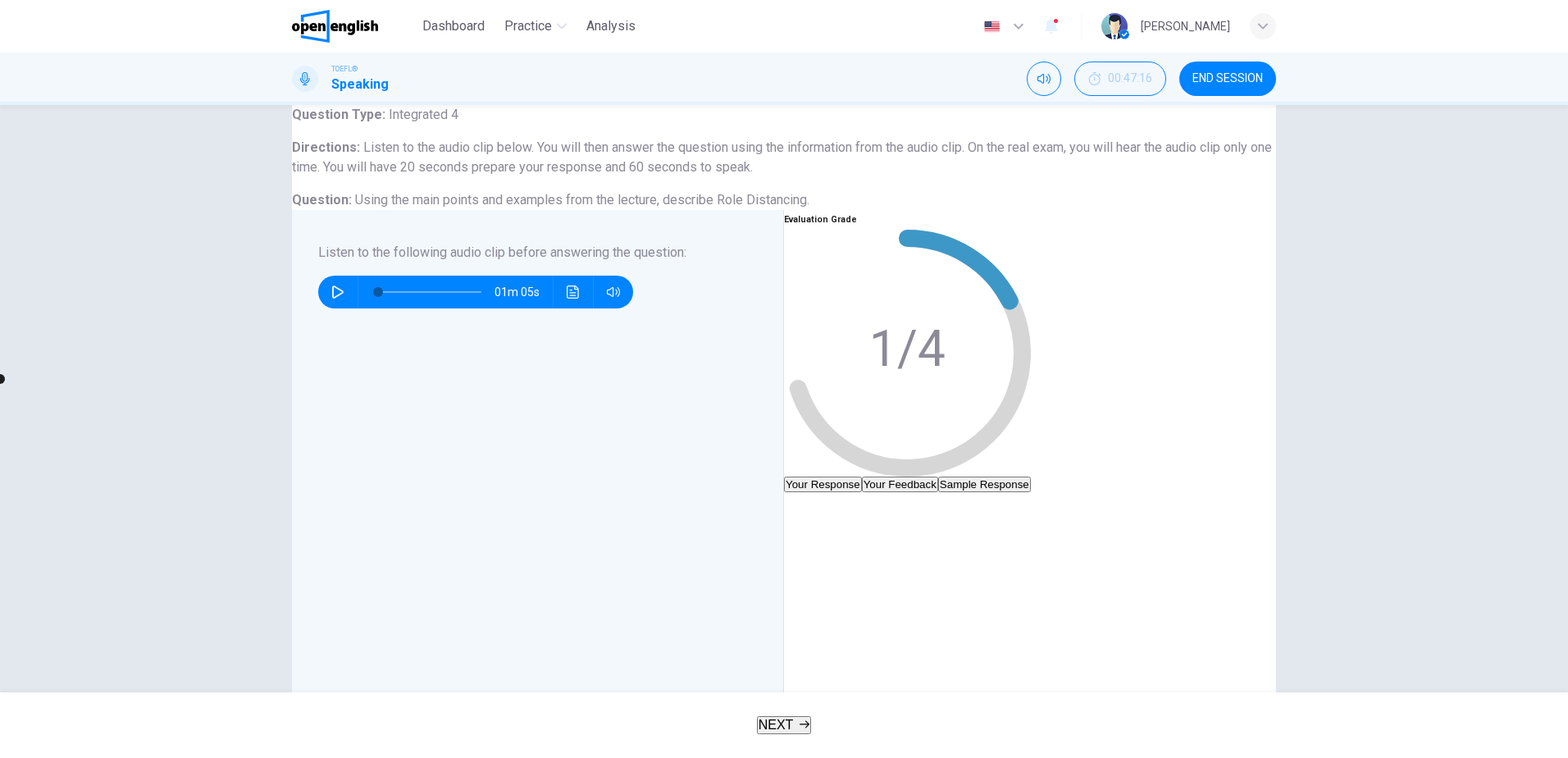
scroll to position [164, 0]
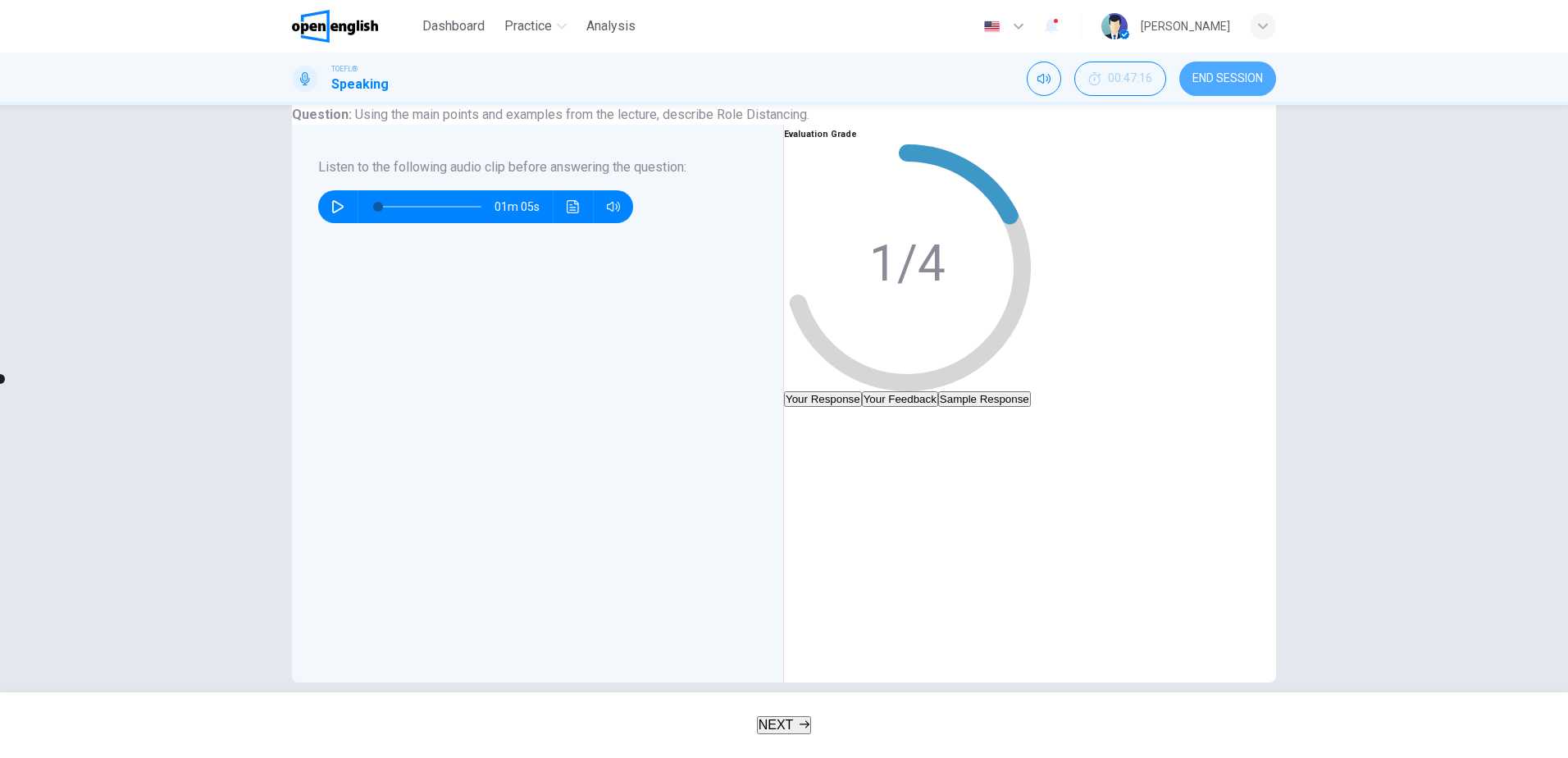
drag, startPoint x: 1243, startPoint y: 80, endPoint x: 859, endPoint y: 72, distance: 384.1
click at [1243, 81] on span "END SESSION" at bounding box center [1228, 78] width 71 height 13
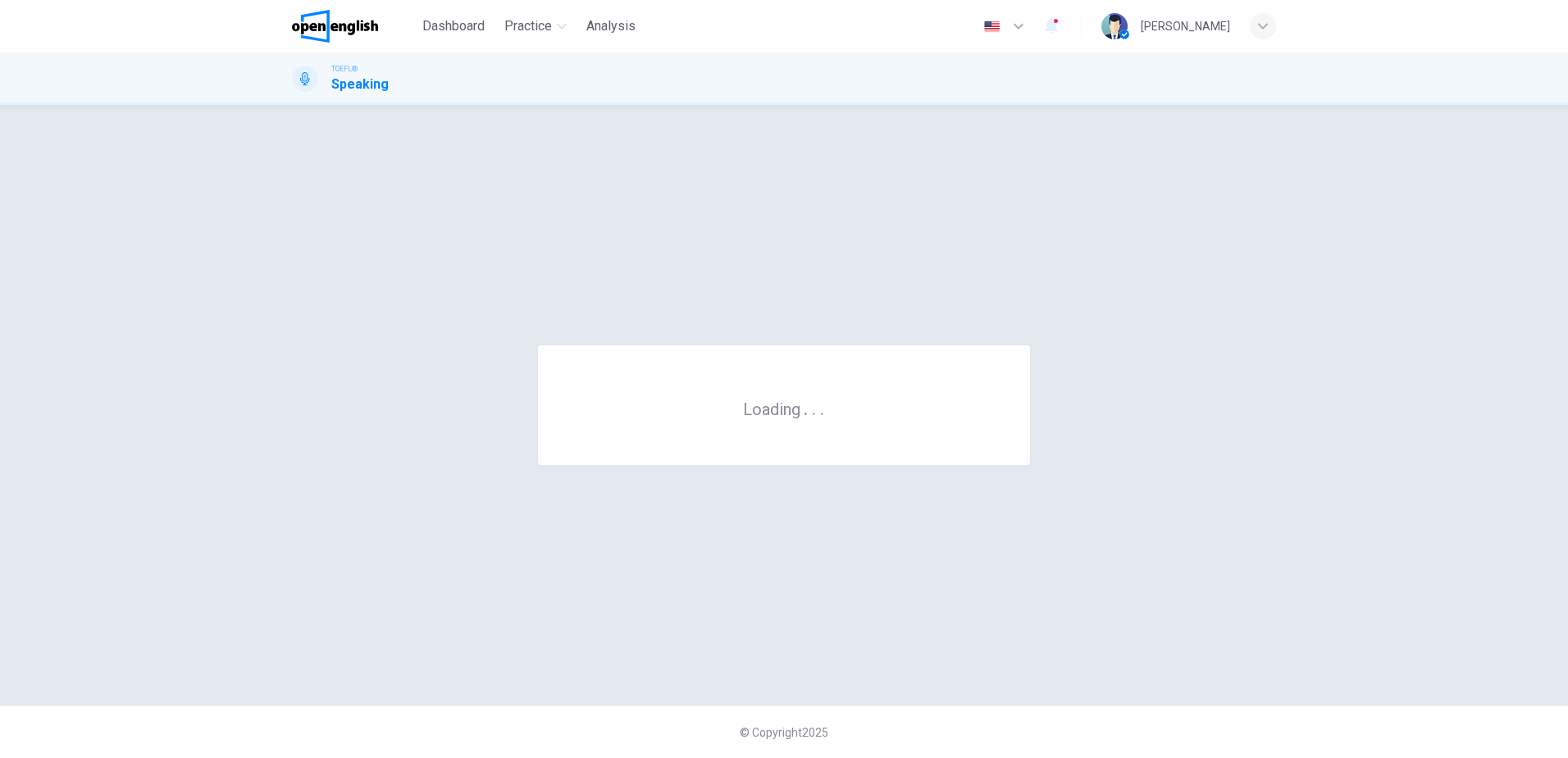
scroll to position [0, 0]
